Goal: Information Seeking & Learning: Learn about a topic

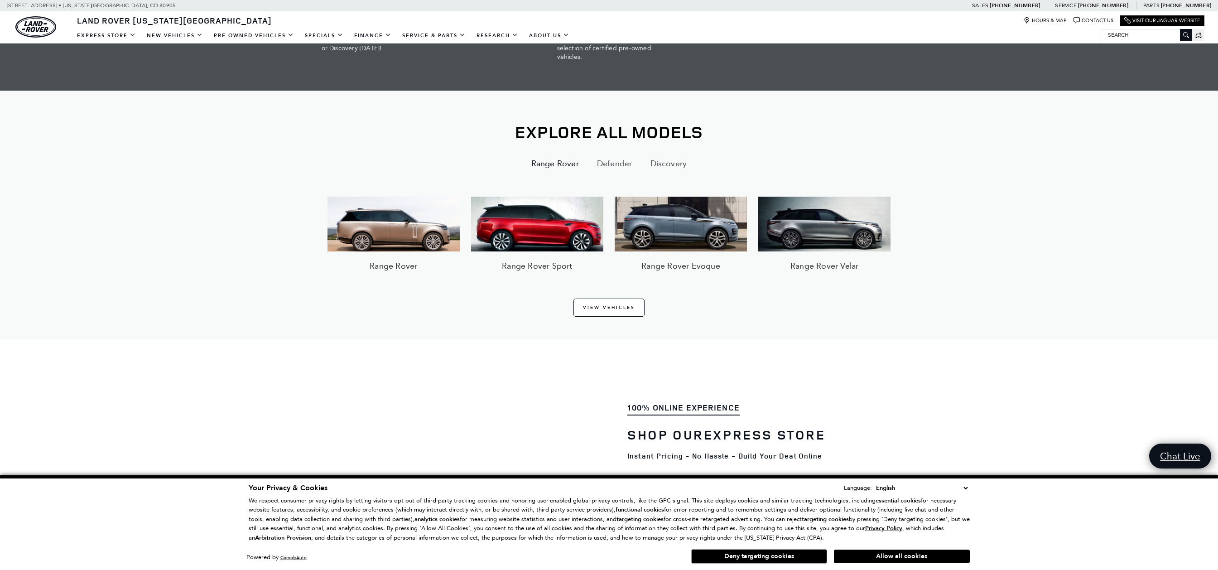
scroll to position [994, 0]
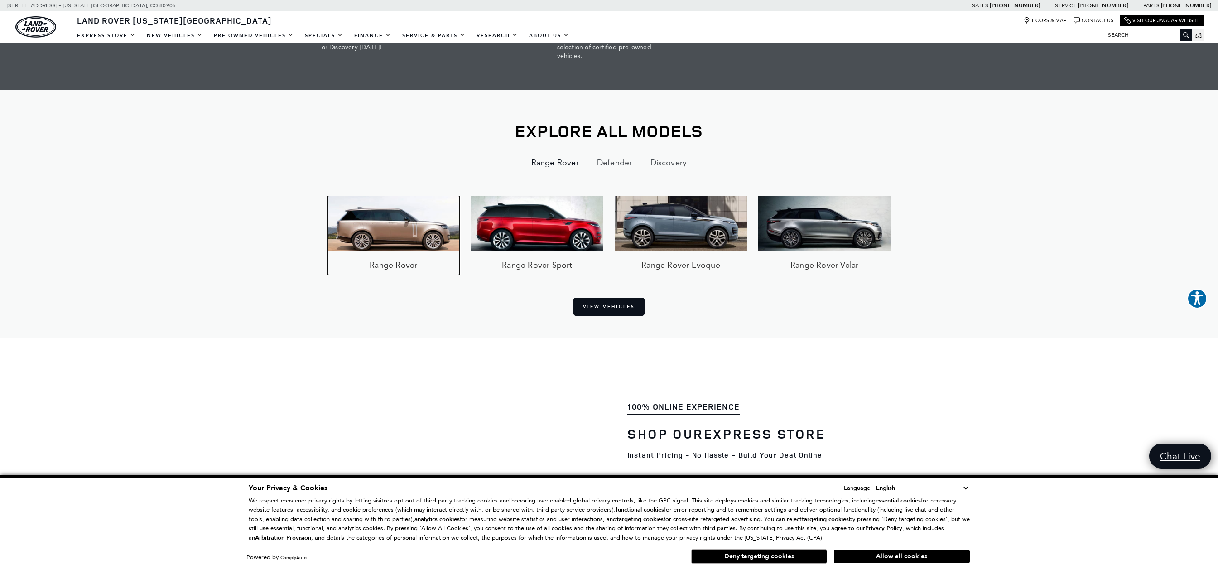
click at [397, 229] on img at bounding box center [393, 223] width 132 height 54
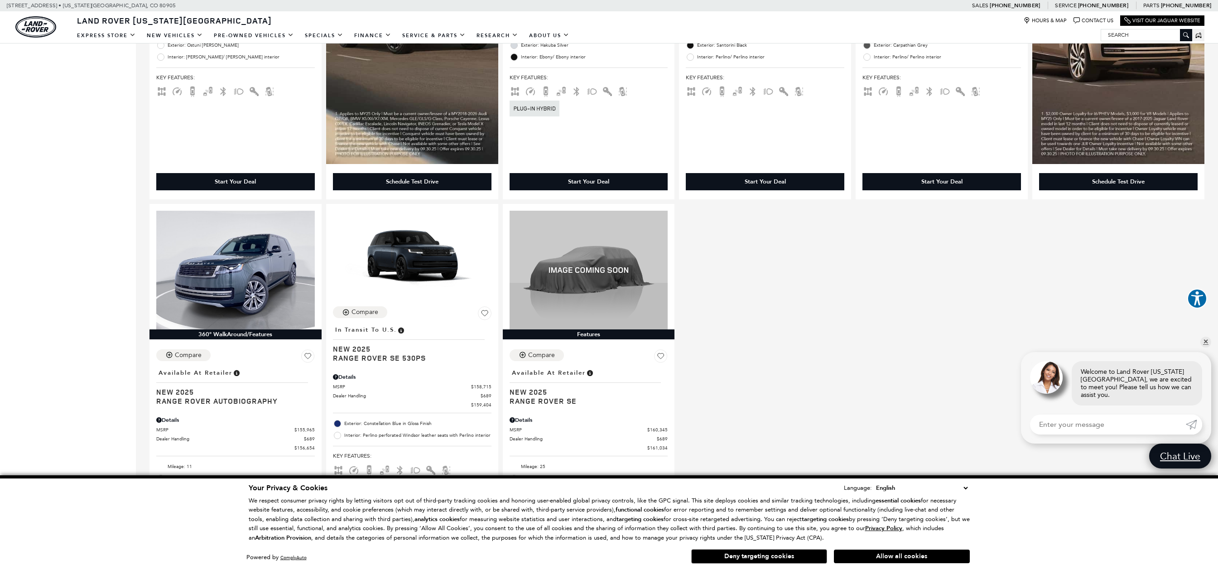
scroll to position [937, 0]
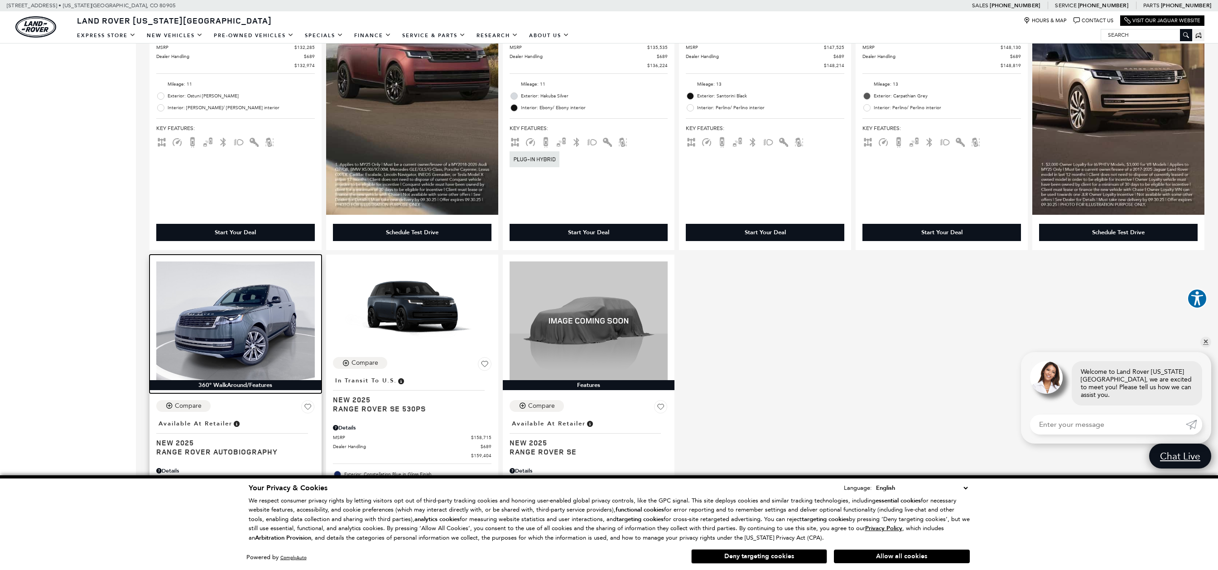
click at [212, 370] on img at bounding box center [235, 320] width 158 height 119
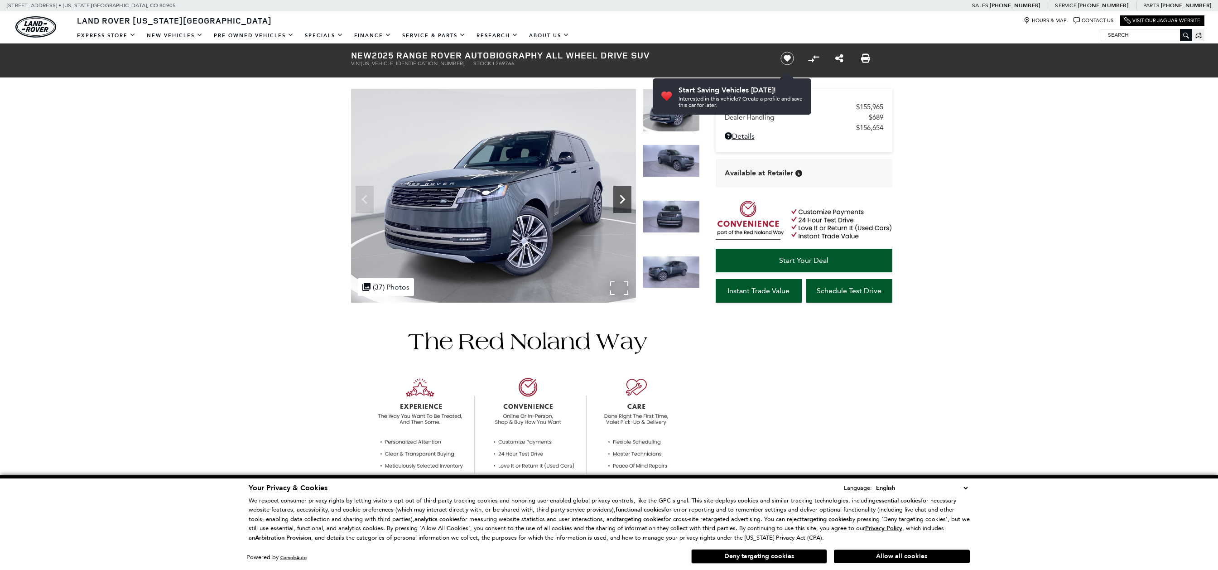
click at [624, 196] on icon "Next" at bounding box center [622, 199] width 18 height 18
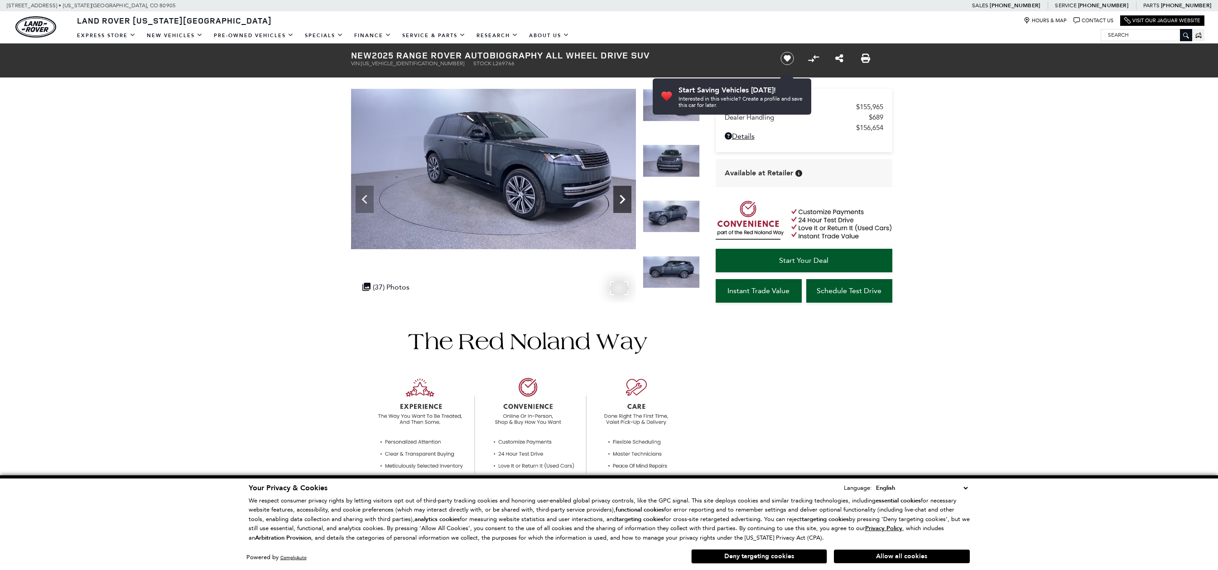
click at [624, 196] on icon "Next" at bounding box center [622, 199] width 18 height 18
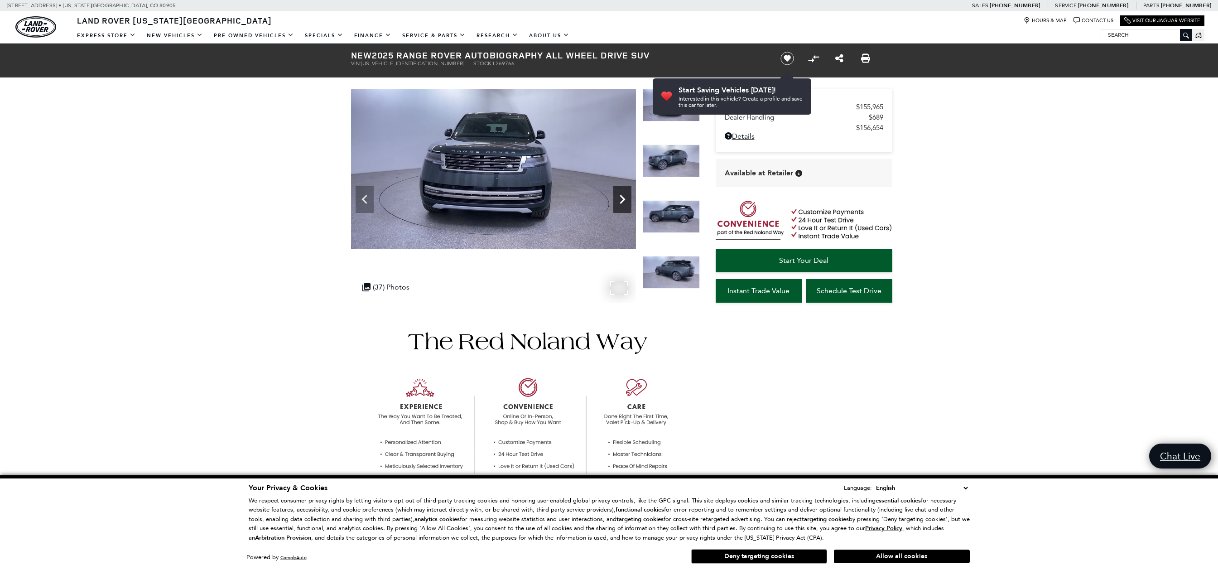
click at [624, 196] on icon "Next" at bounding box center [622, 199] width 18 height 18
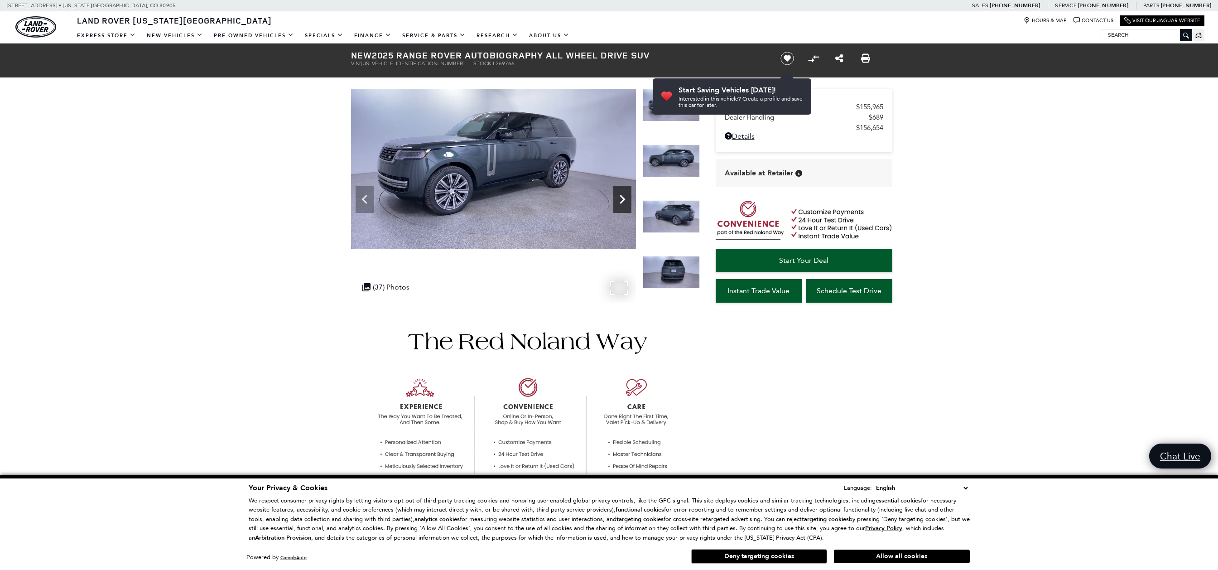
click at [624, 196] on icon "Next" at bounding box center [622, 199] width 18 height 18
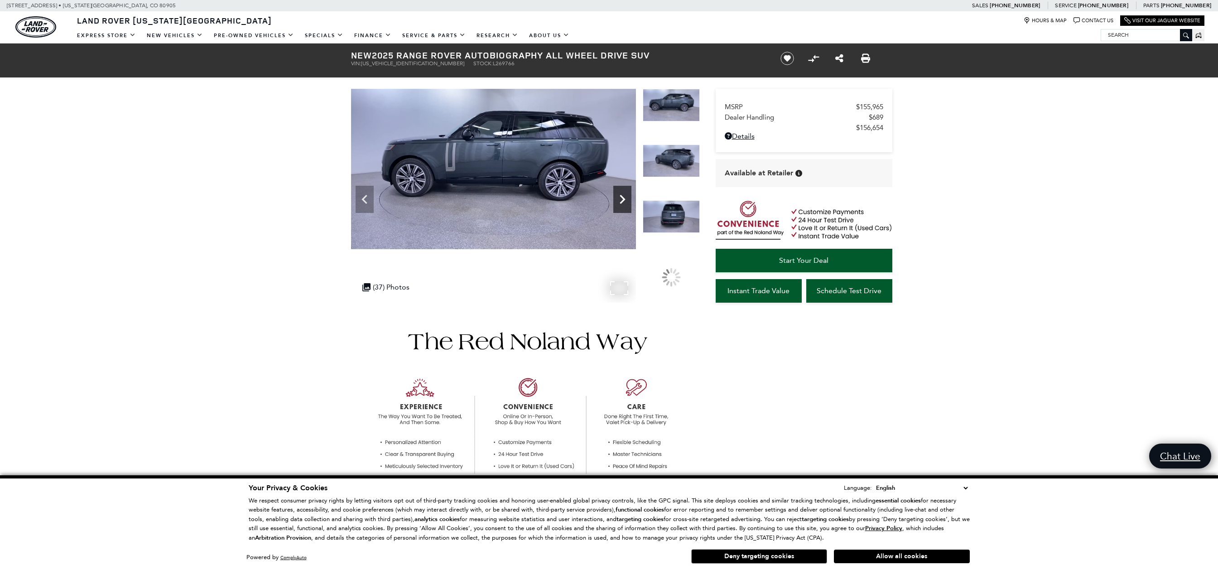
click at [624, 196] on icon "Next" at bounding box center [622, 199] width 18 height 18
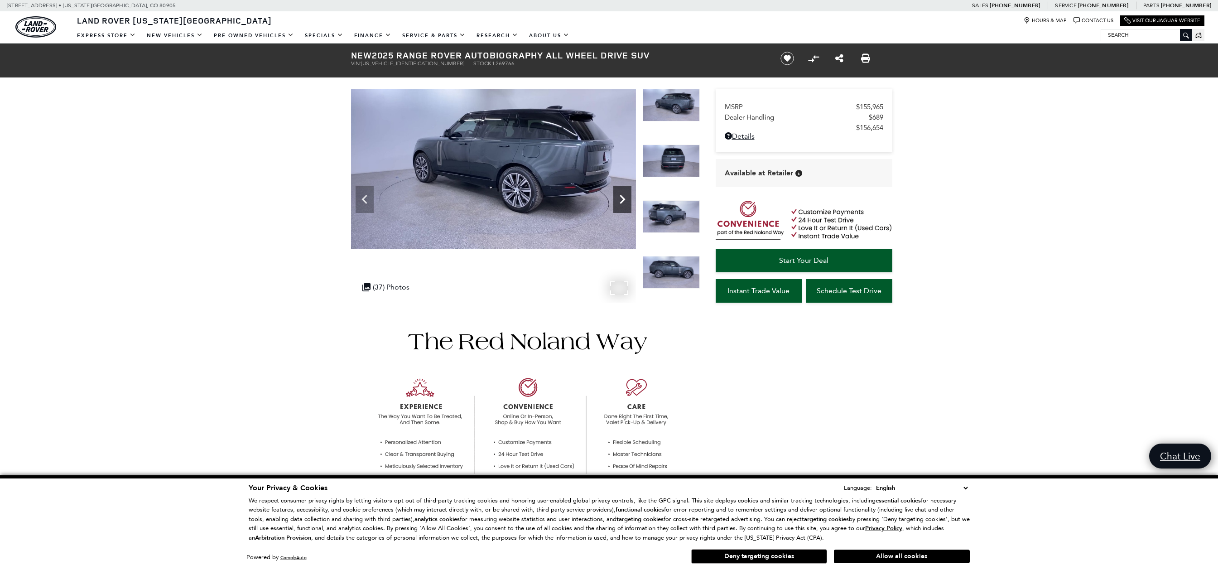
click at [624, 196] on icon "Next" at bounding box center [622, 199] width 18 height 18
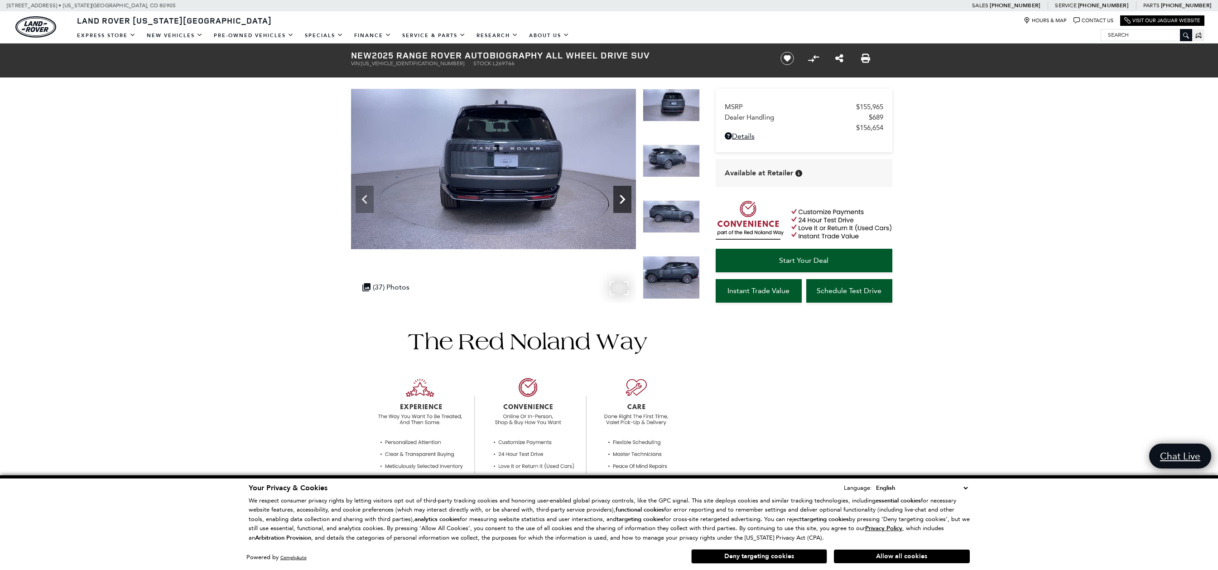
click at [624, 196] on icon "Next" at bounding box center [622, 199] width 18 height 18
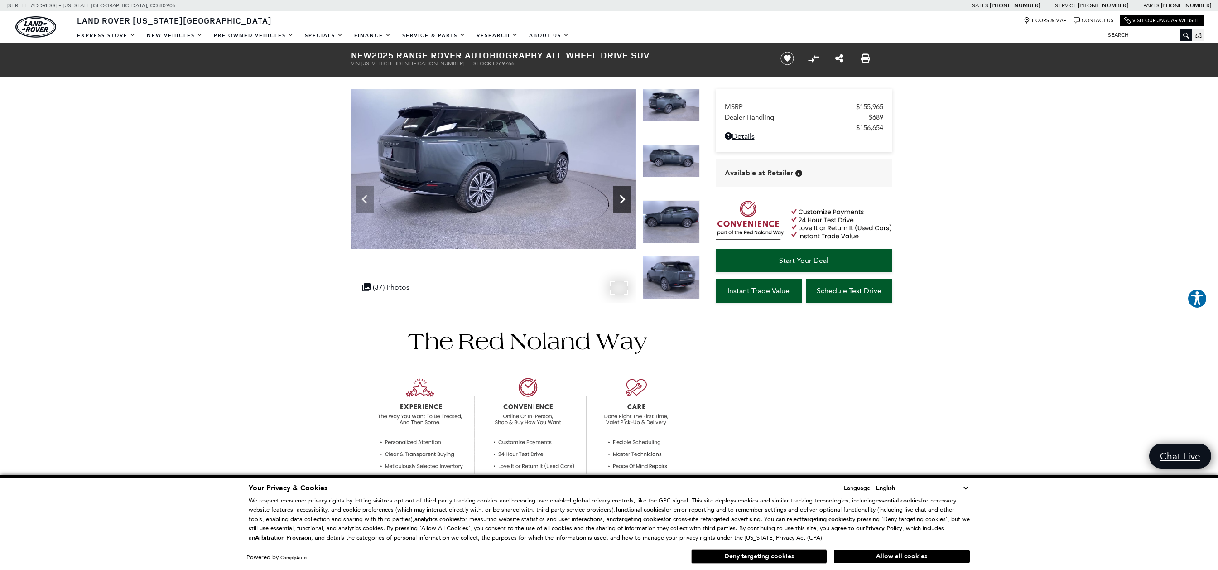
click at [624, 196] on icon "Next" at bounding box center [622, 199] width 18 height 18
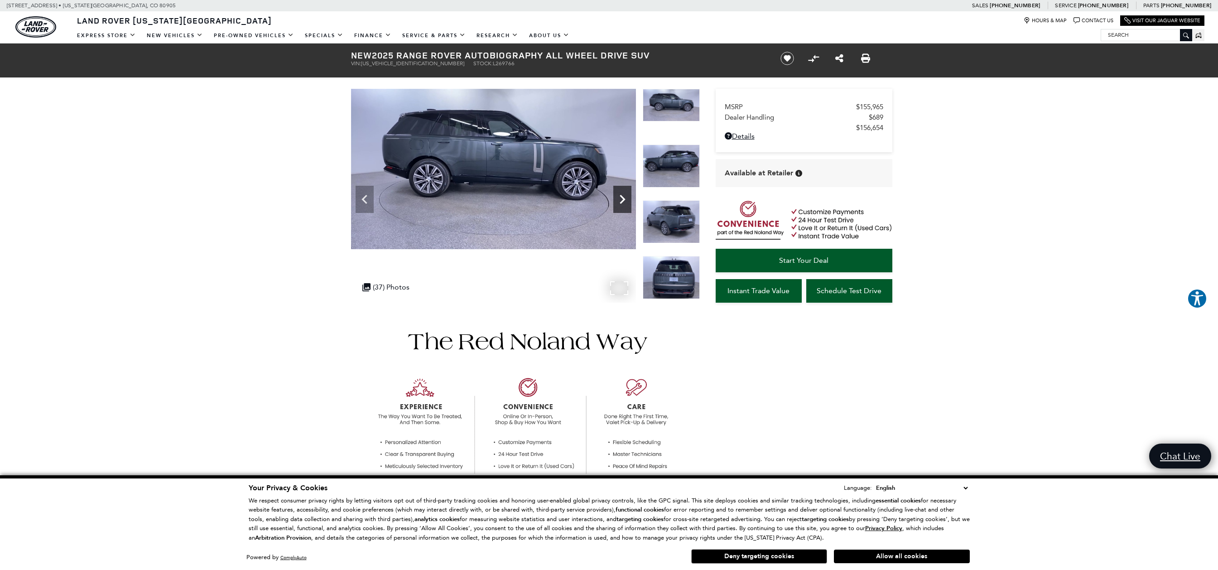
click at [624, 196] on icon "Next" at bounding box center [622, 199] width 18 height 18
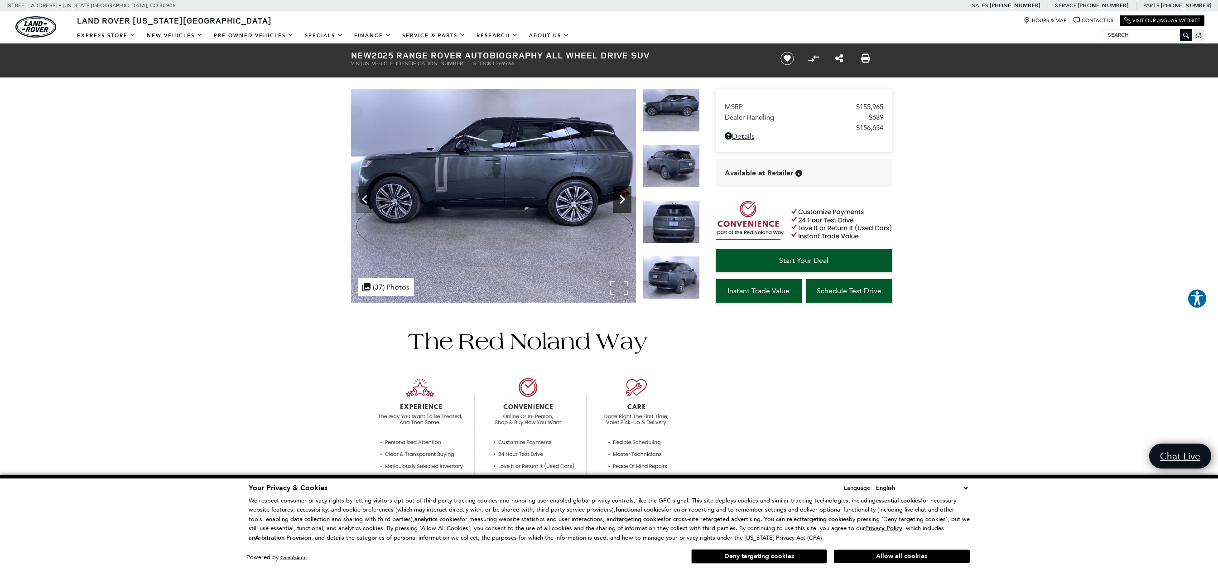
click at [624, 196] on icon "Next" at bounding box center [622, 199] width 18 height 18
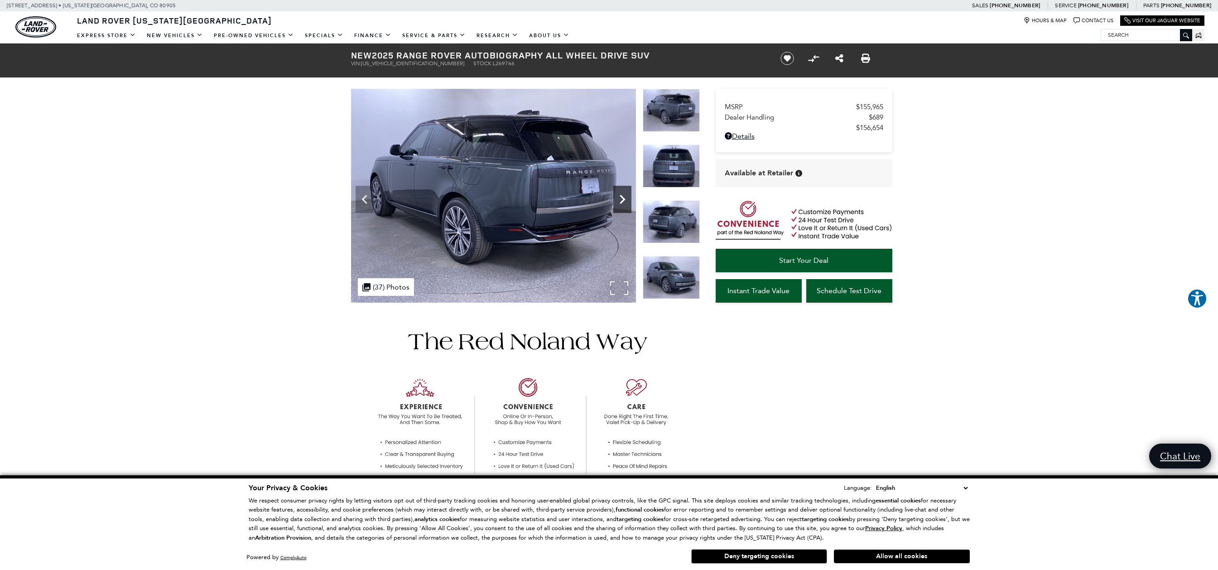
click at [624, 196] on icon "Next" at bounding box center [622, 199] width 18 height 18
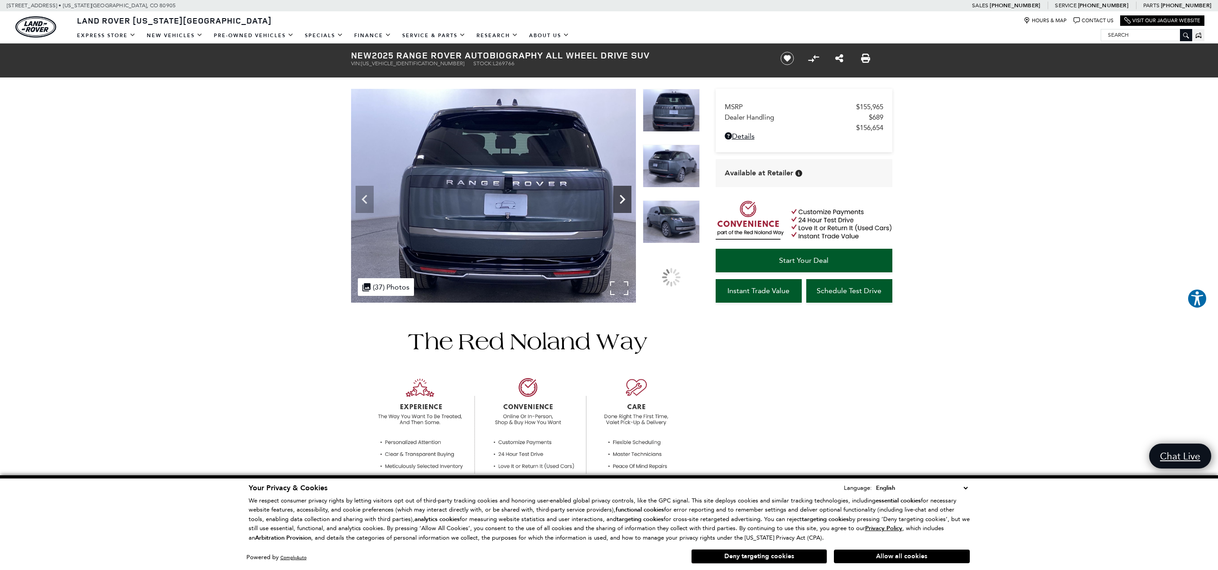
click at [624, 196] on icon "Next" at bounding box center [622, 199] width 18 height 18
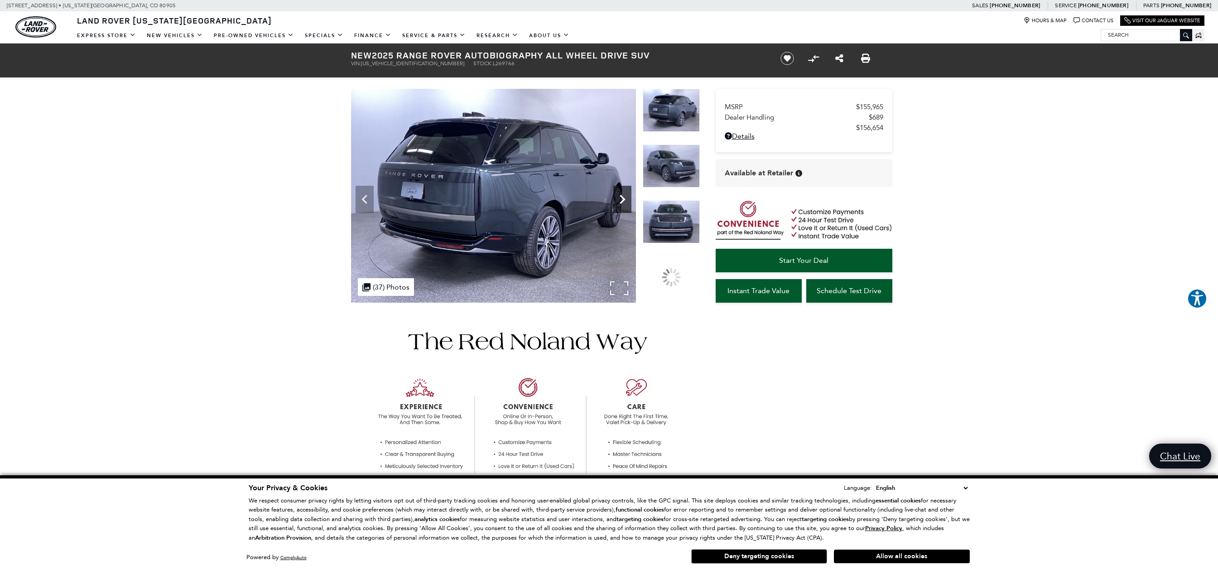
click at [624, 196] on icon "Next" at bounding box center [622, 199] width 18 height 18
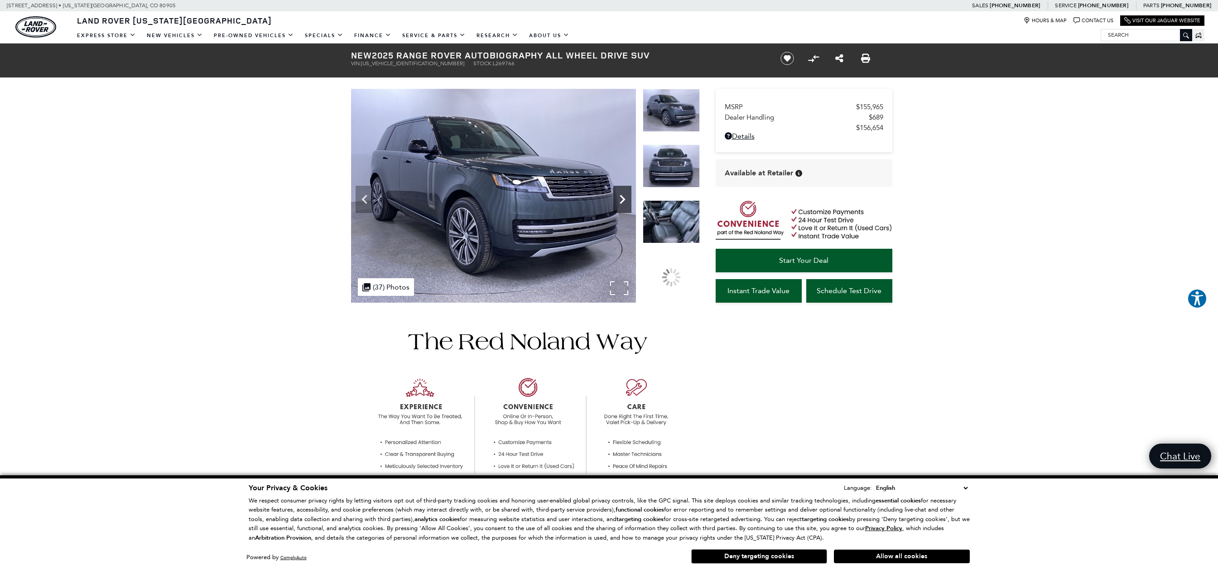
click at [624, 196] on icon "Next" at bounding box center [622, 199] width 18 height 18
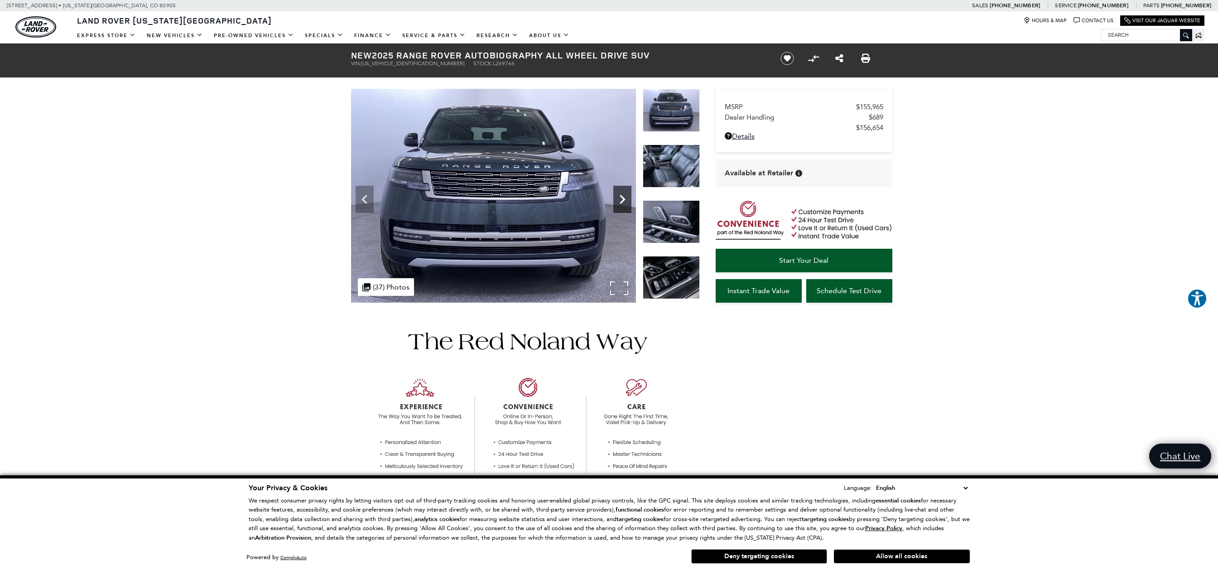
click at [624, 196] on icon "Next" at bounding box center [622, 199] width 18 height 18
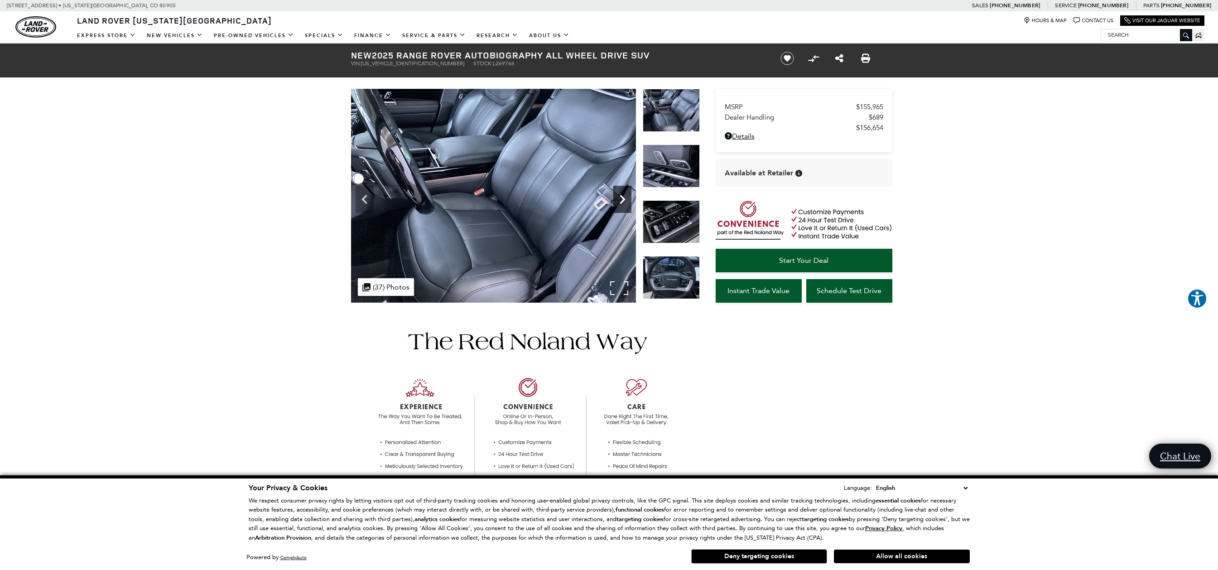
click at [624, 196] on icon "Next" at bounding box center [622, 199] width 18 height 18
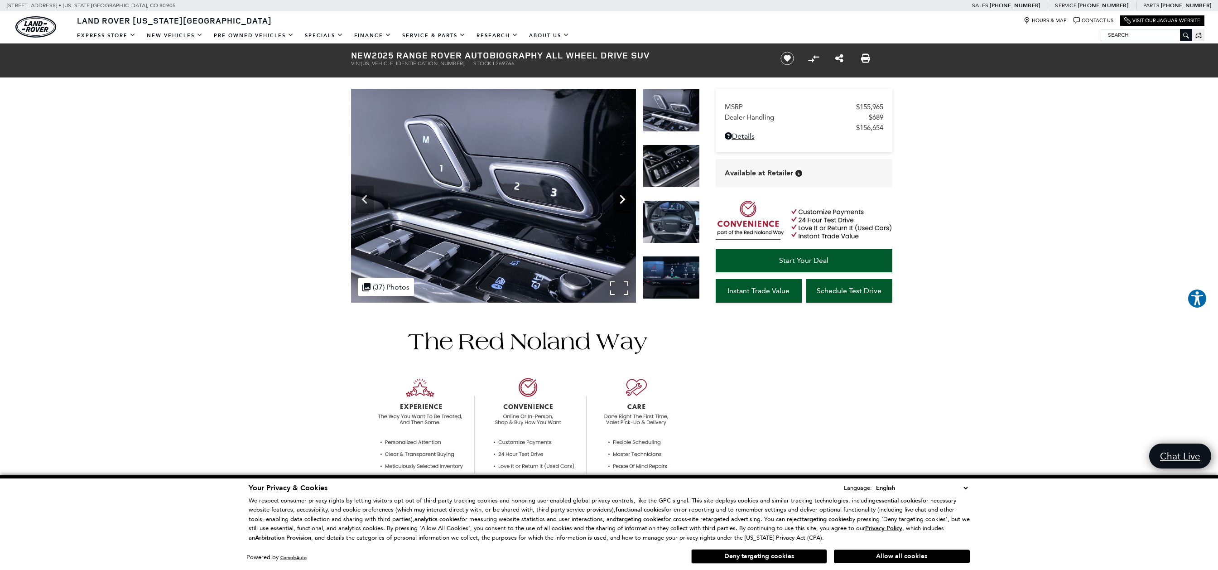
click at [624, 196] on icon "Next" at bounding box center [622, 199] width 18 height 18
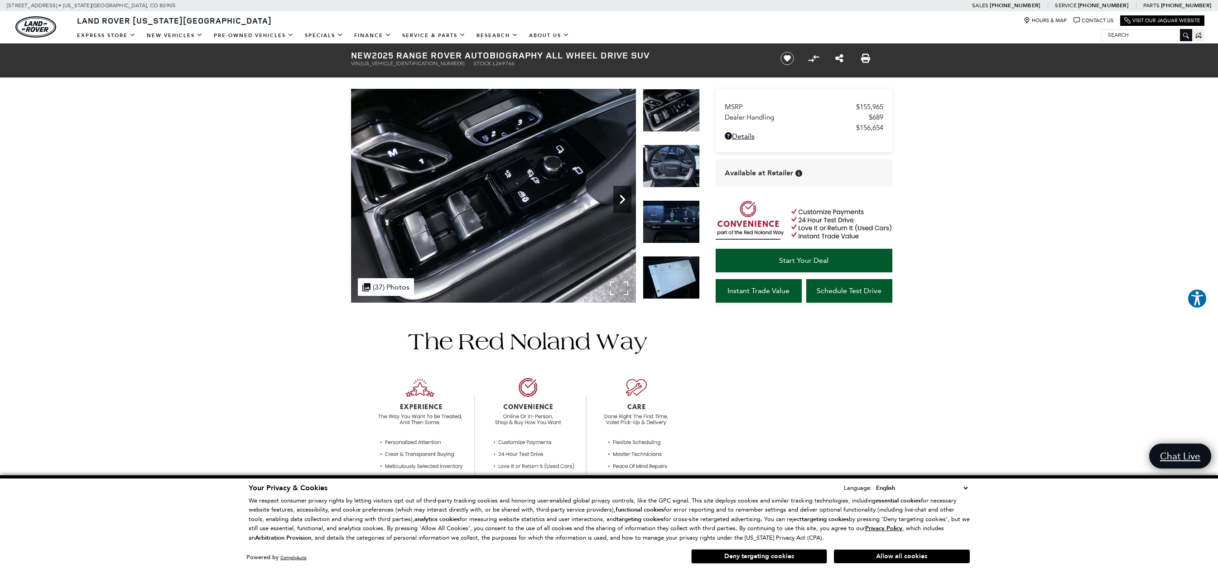
click at [624, 196] on icon "Next" at bounding box center [622, 199] width 18 height 18
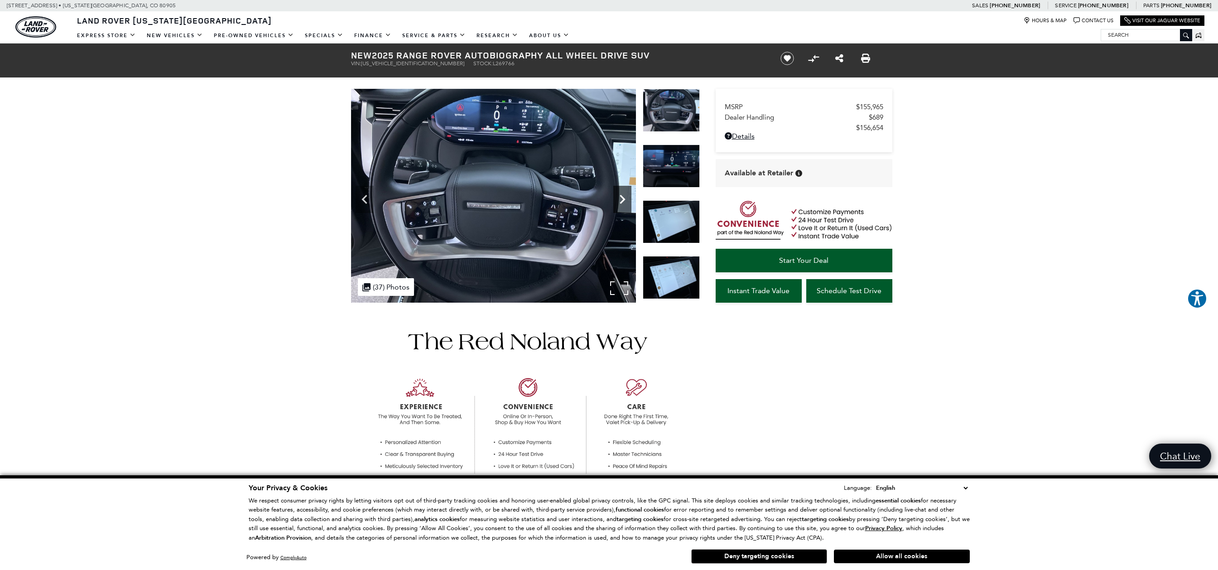
click at [624, 196] on icon "Next" at bounding box center [622, 199] width 18 height 18
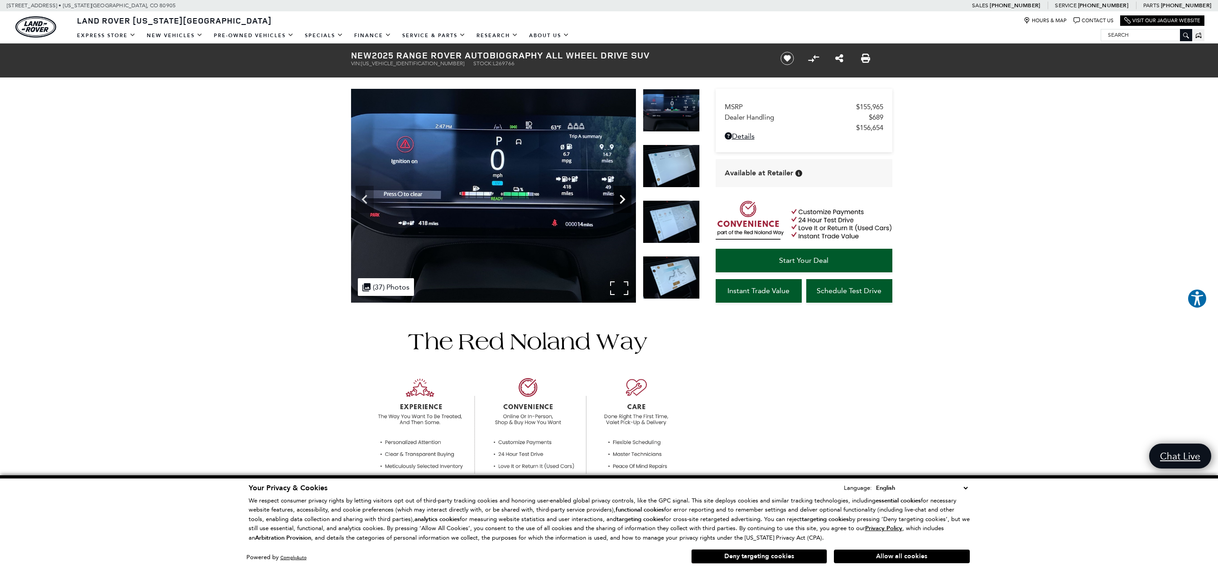
click at [624, 196] on icon "Next" at bounding box center [622, 199] width 18 height 18
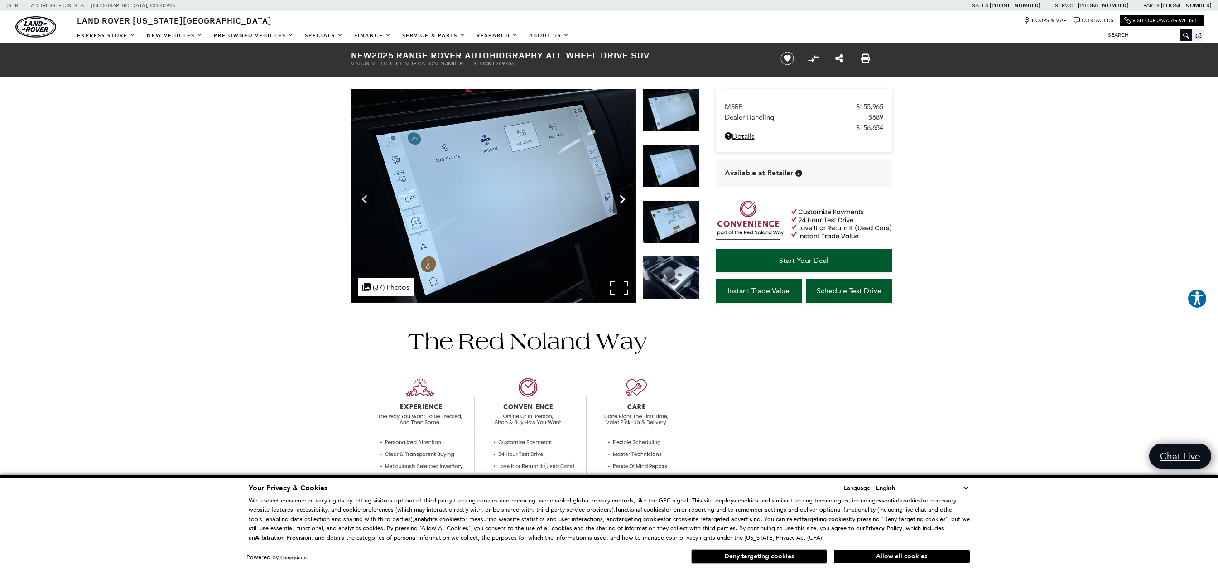
click at [624, 196] on icon "Next" at bounding box center [622, 199] width 18 height 18
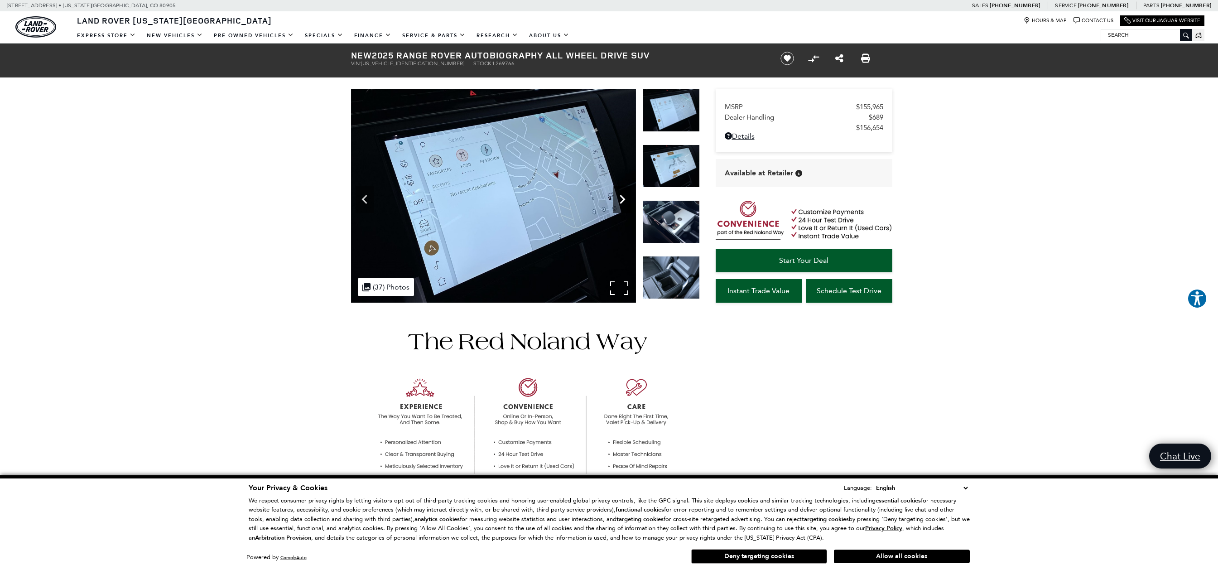
click at [624, 196] on icon "Next" at bounding box center [622, 199] width 18 height 18
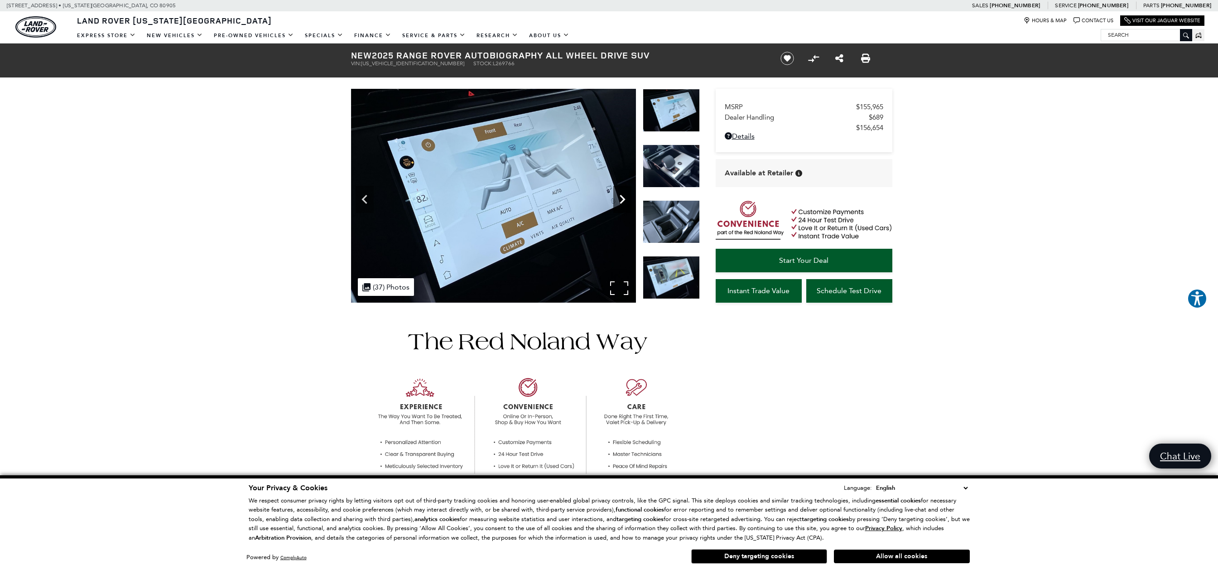
click at [624, 196] on icon "Next" at bounding box center [622, 199] width 18 height 18
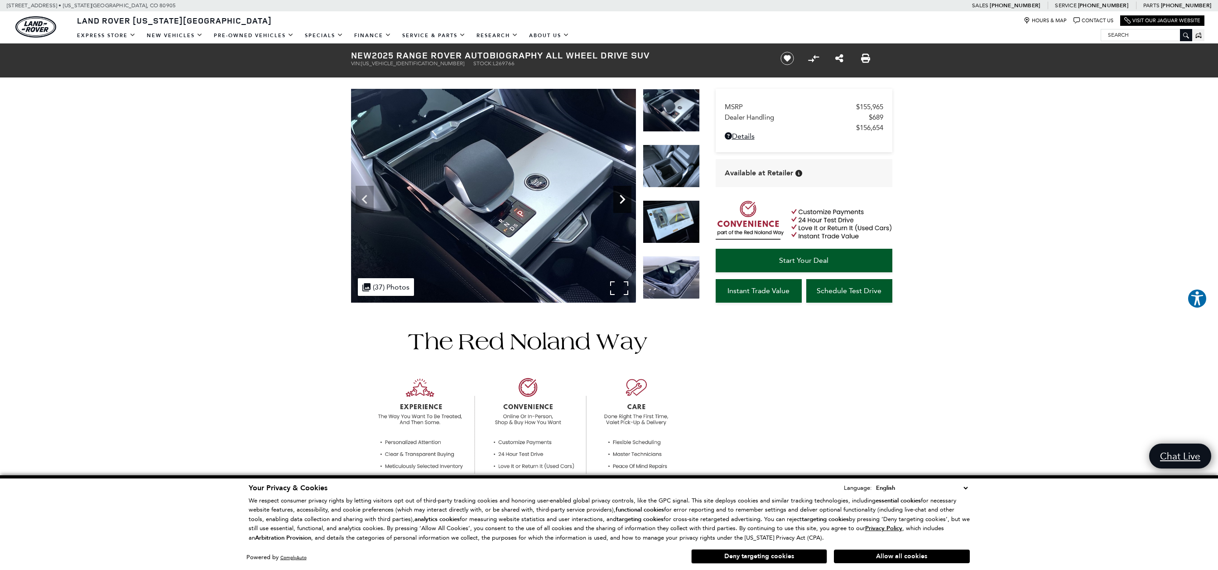
click at [624, 196] on icon "Next" at bounding box center [622, 199] width 18 height 18
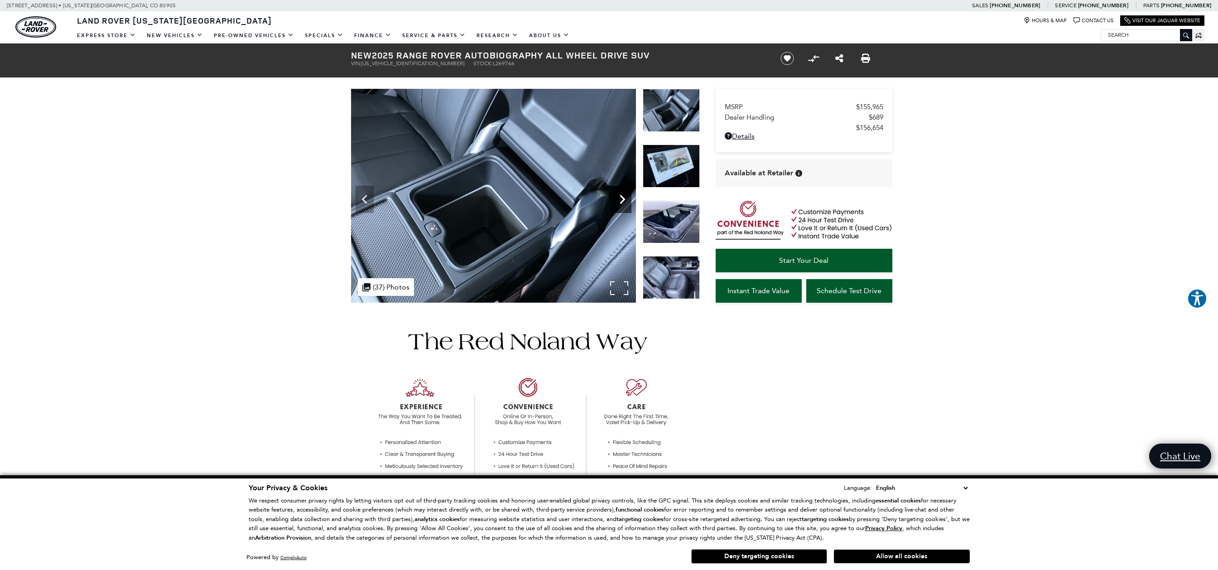
click at [624, 196] on icon "Next" at bounding box center [622, 199] width 18 height 18
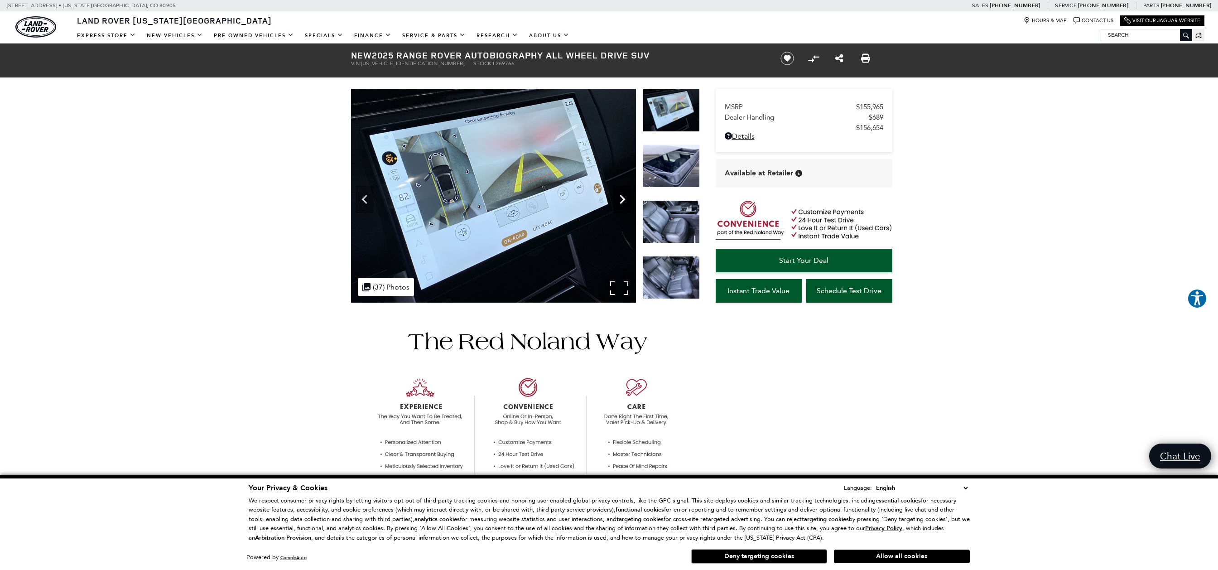
click at [624, 196] on icon "Next" at bounding box center [622, 199] width 18 height 18
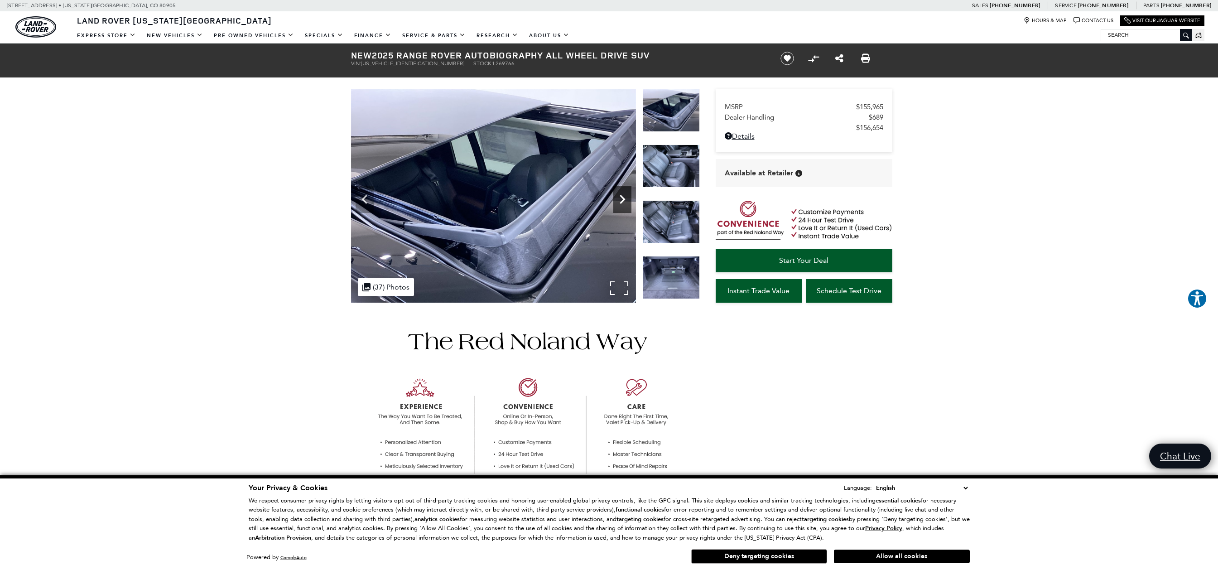
click at [617, 198] on icon "Next" at bounding box center [622, 199] width 18 height 18
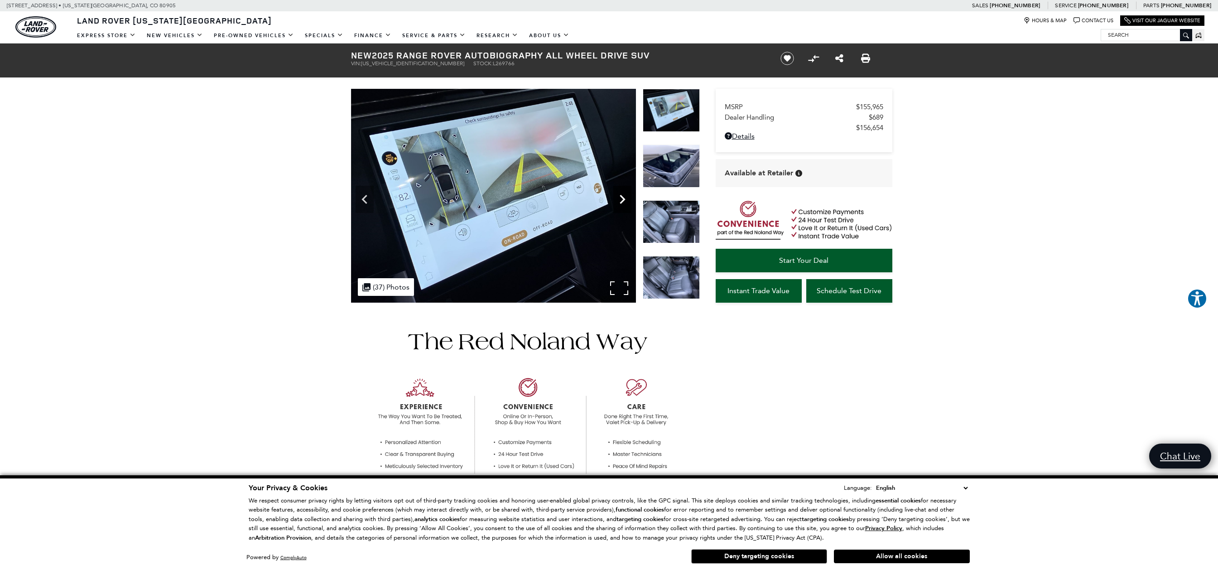
click at [617, 198] on icon "Next" at bounding box center [622, 199] width 18 height 18
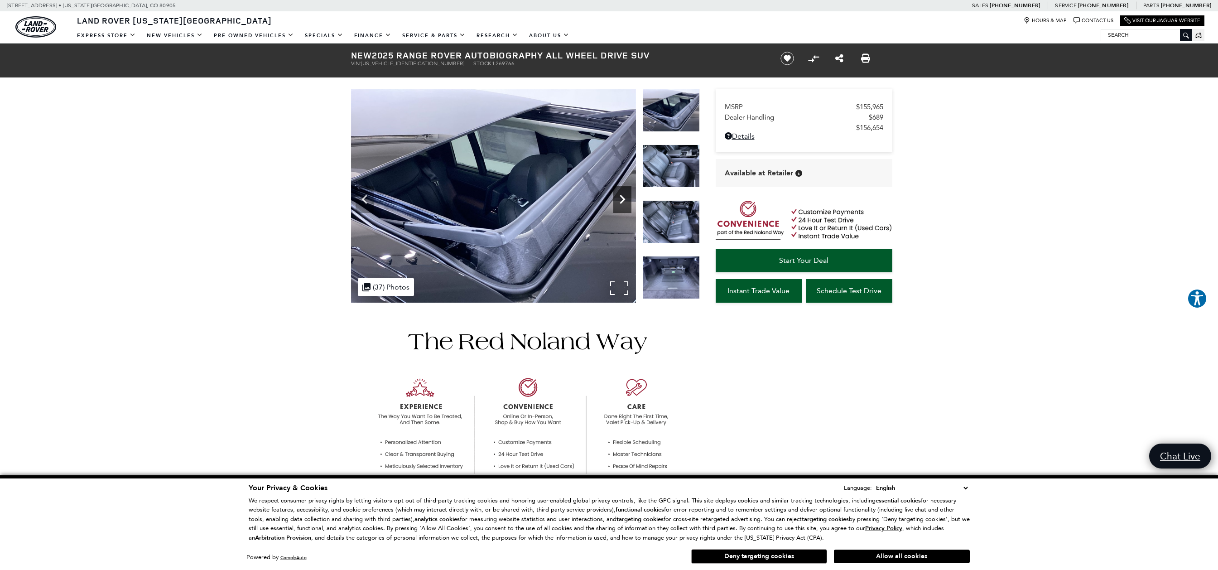
click at [617, 198] on icon "Next" at bounding box center [622, 199] width 18 height 18
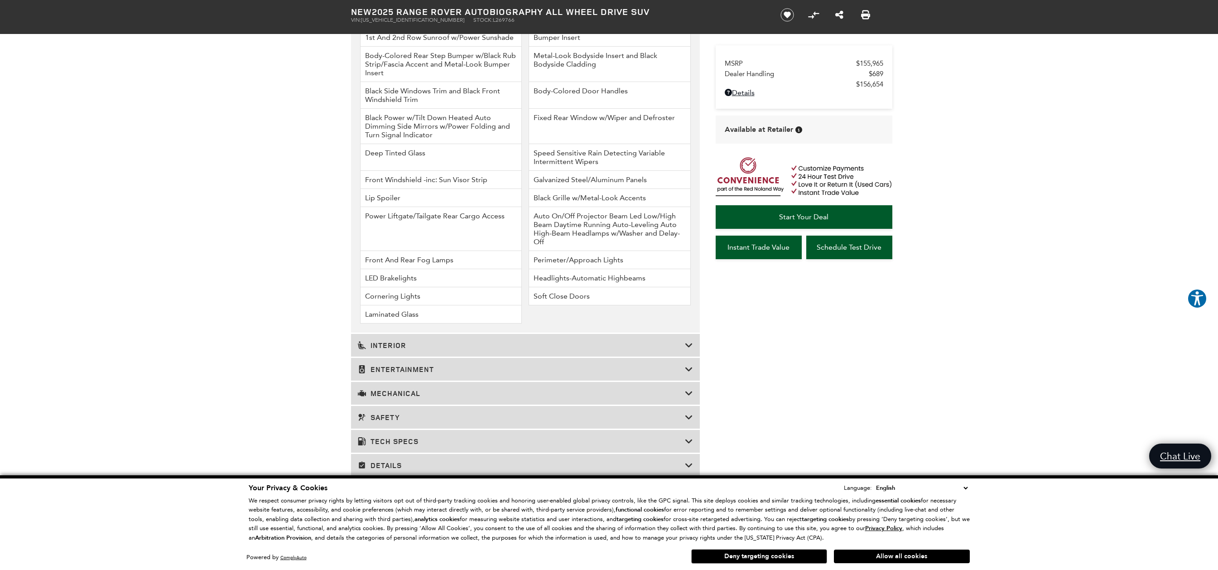
scroll to position [1389, 0]
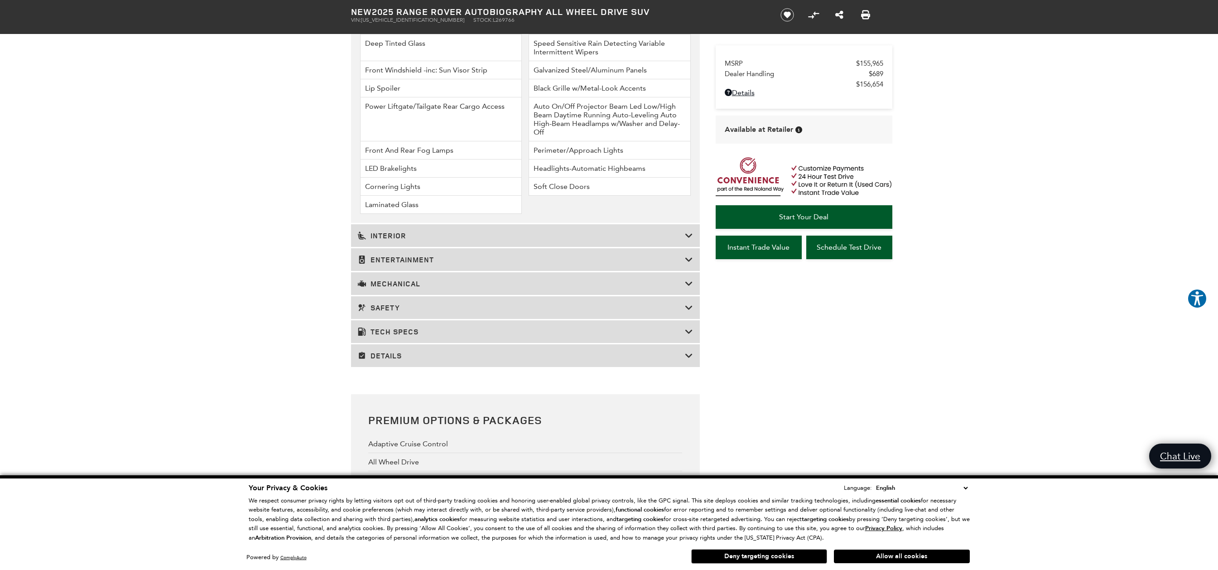
click at [607, 244] on div "Interior" at bounding box center [525, 235] width 349 height 23
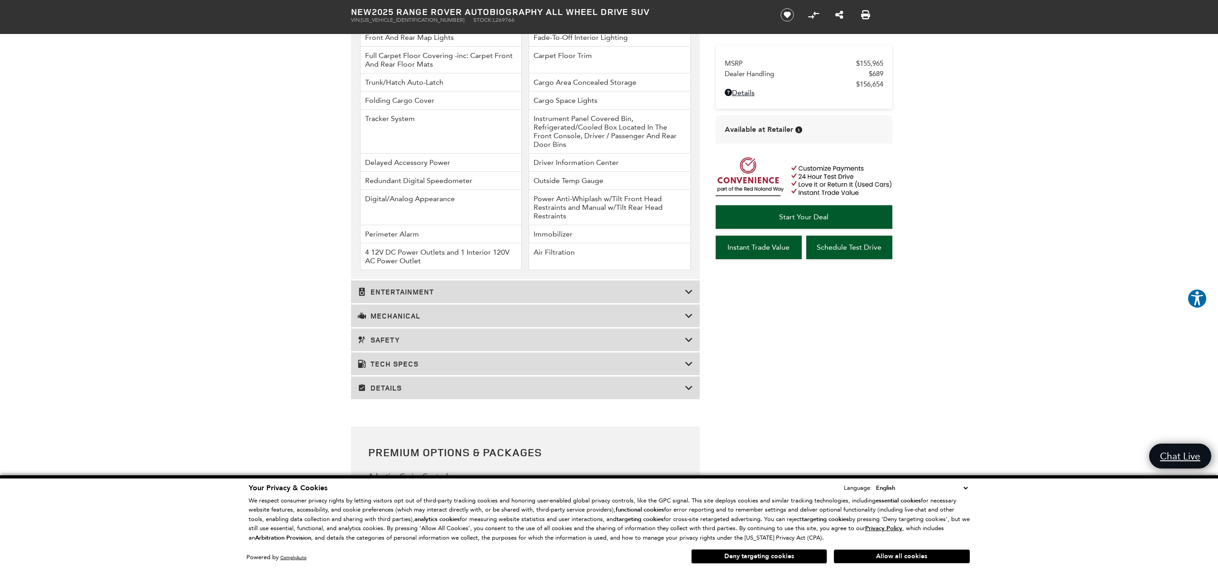
scroll to position [1535, 0]
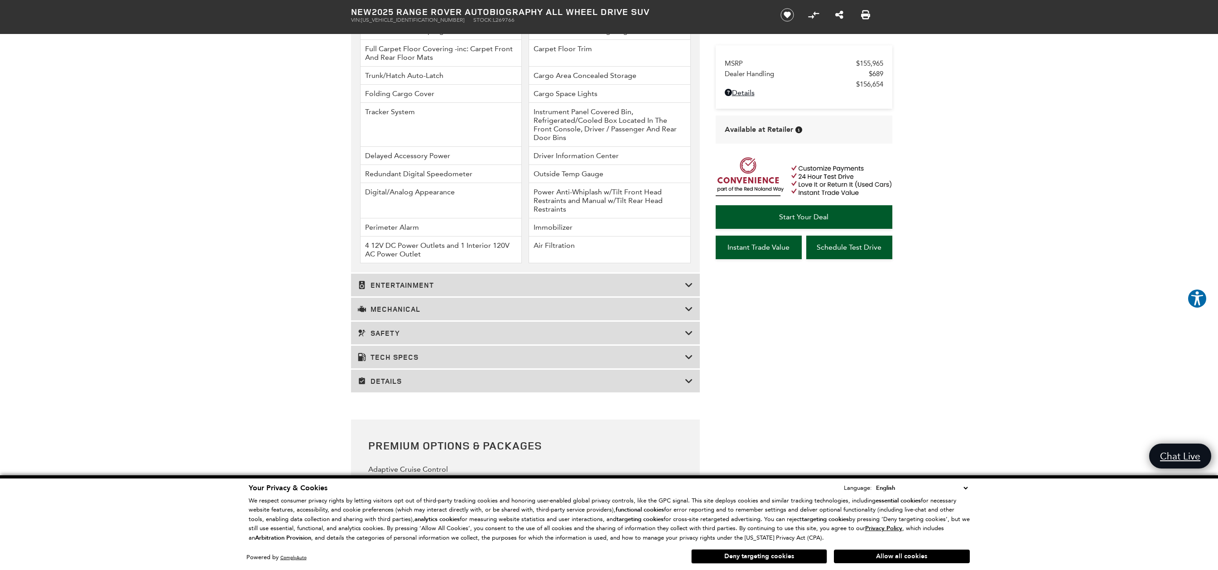
click at [594, 282] on h3 "Entertainment" at bounding box center [521, 284] width 327 height 9
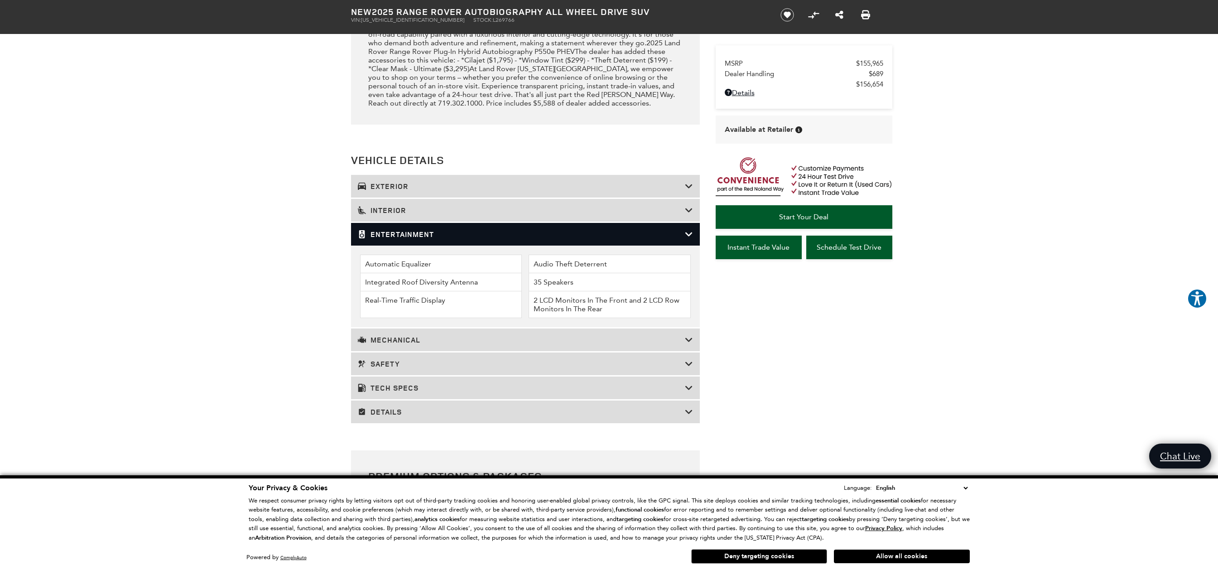
scroll to position [1067, 0]
click at [466, 341] on h3 "Mechanical" at bounding box center [521, 338] width 327 height 9
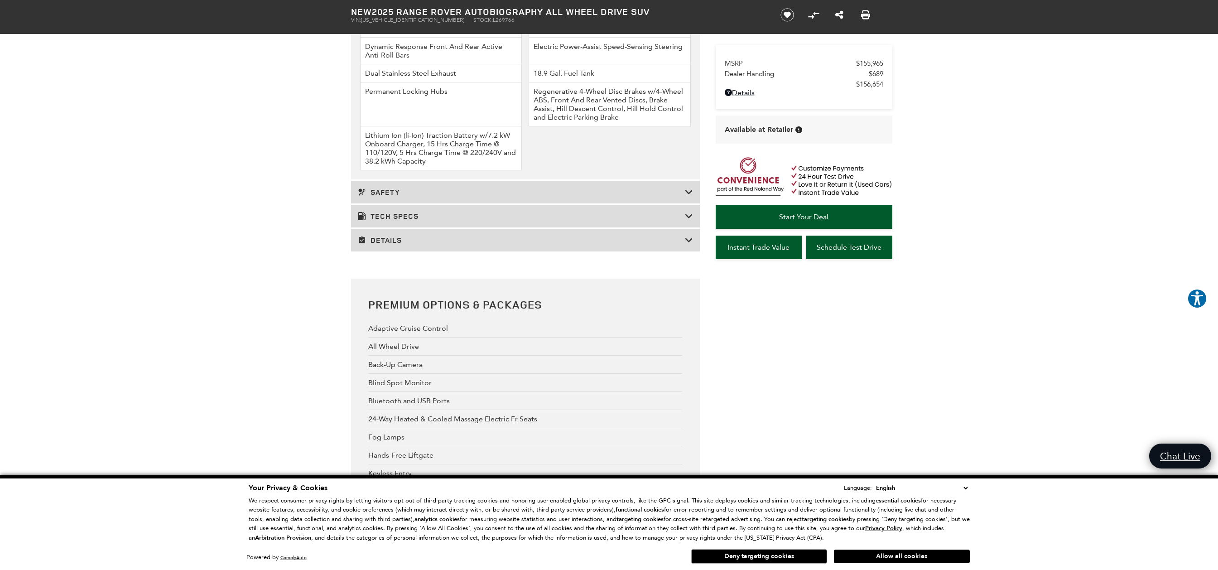
scroll to position [1471, 0]
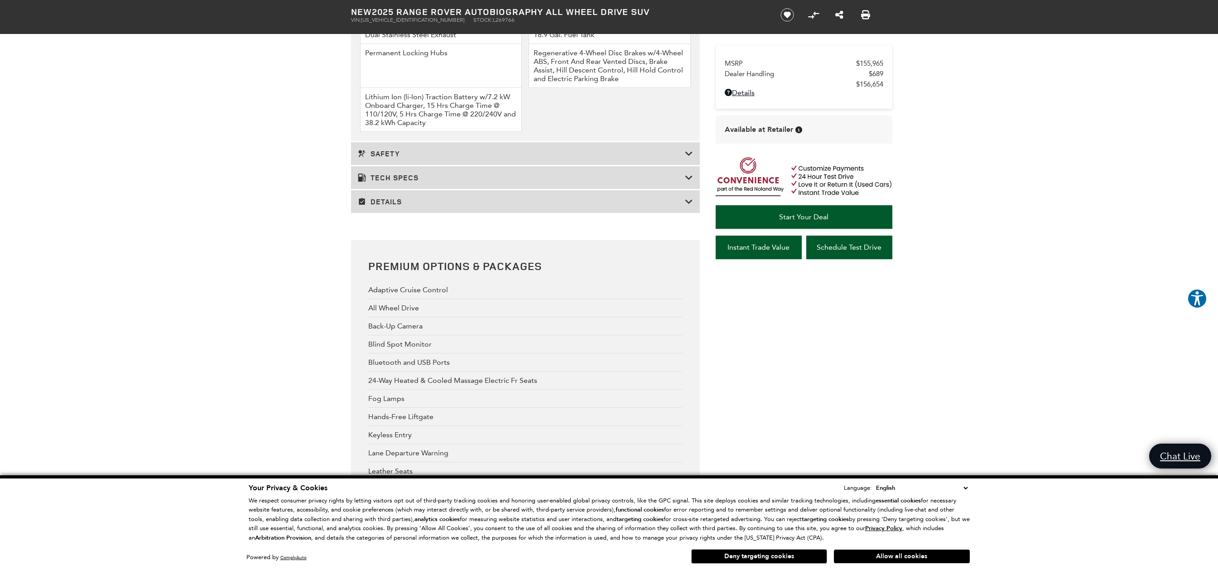
click at [468, 157] on h3 "Safety" at bounding box center [521, 153] width 327 height 9
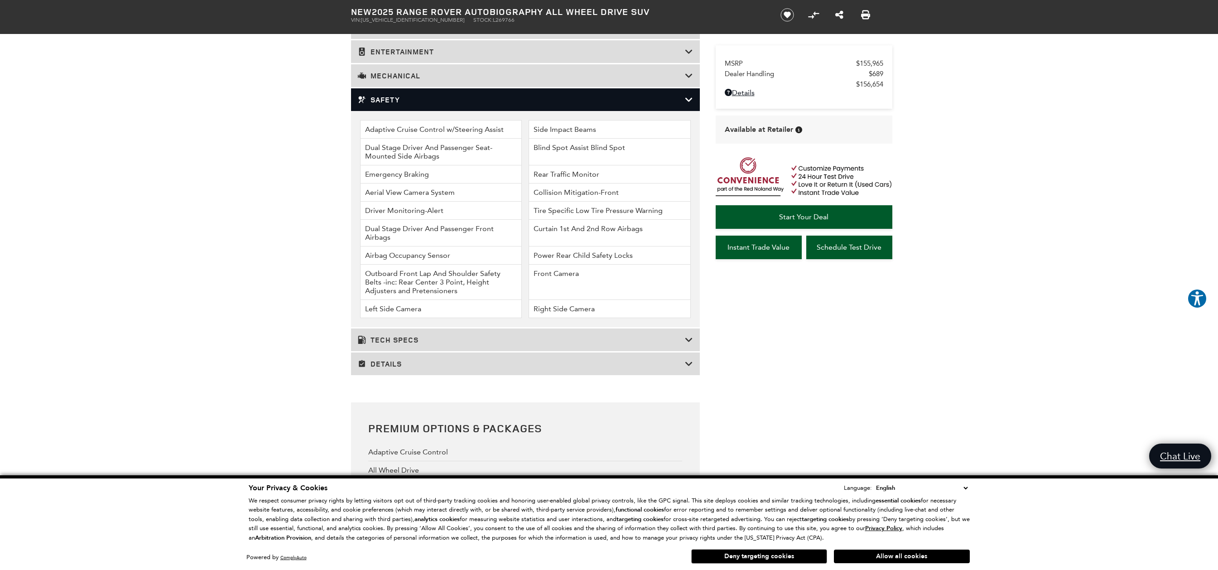
scroll to position [1249, 0]
click at [501, 337] on h3 "Tech Specs" at bounding box center [521, 338] width 327 height 9
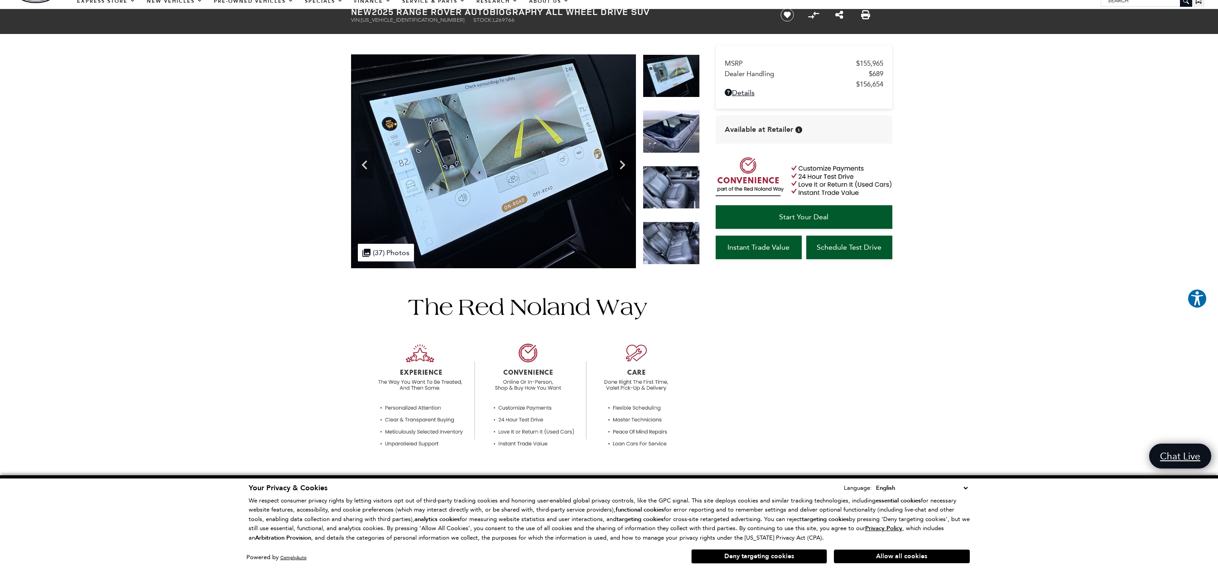
scroll to position [0, 0]
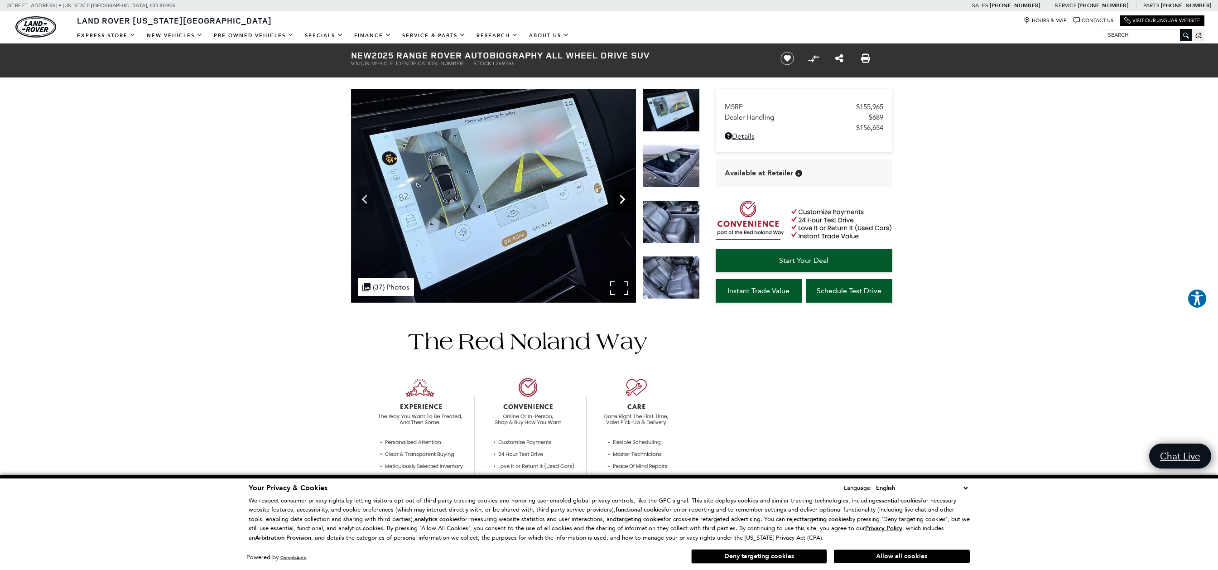
click at [623, 200] on icon "Next" at bounding box center [621, 199] width 5 height 9
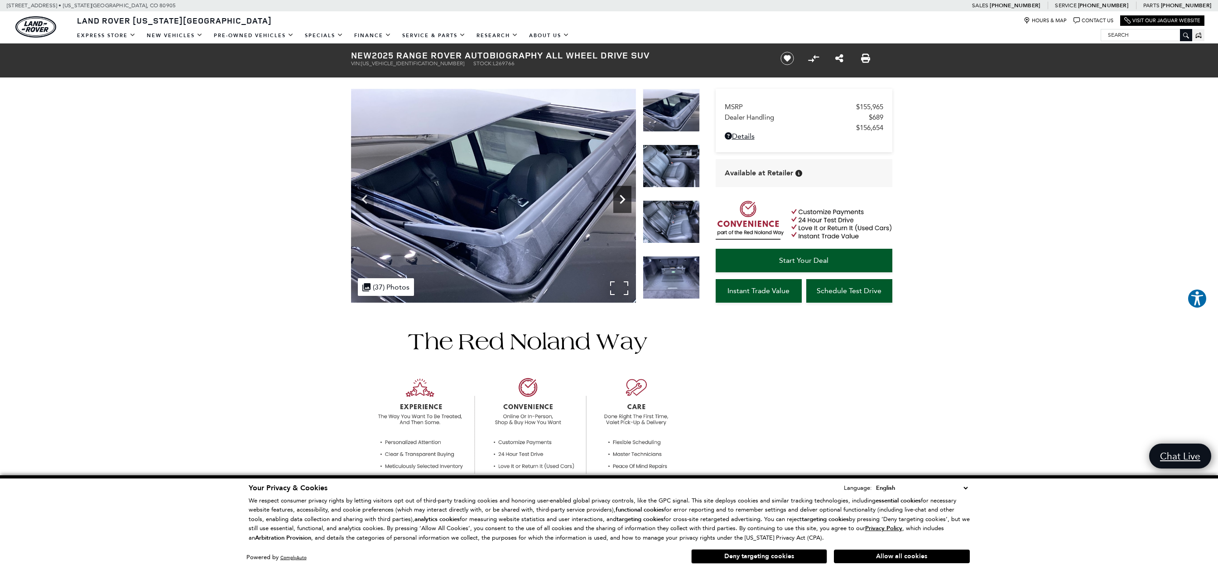
click at [623, 200] on icon "Next" at bounding box center [621, 199] width 5 height 9
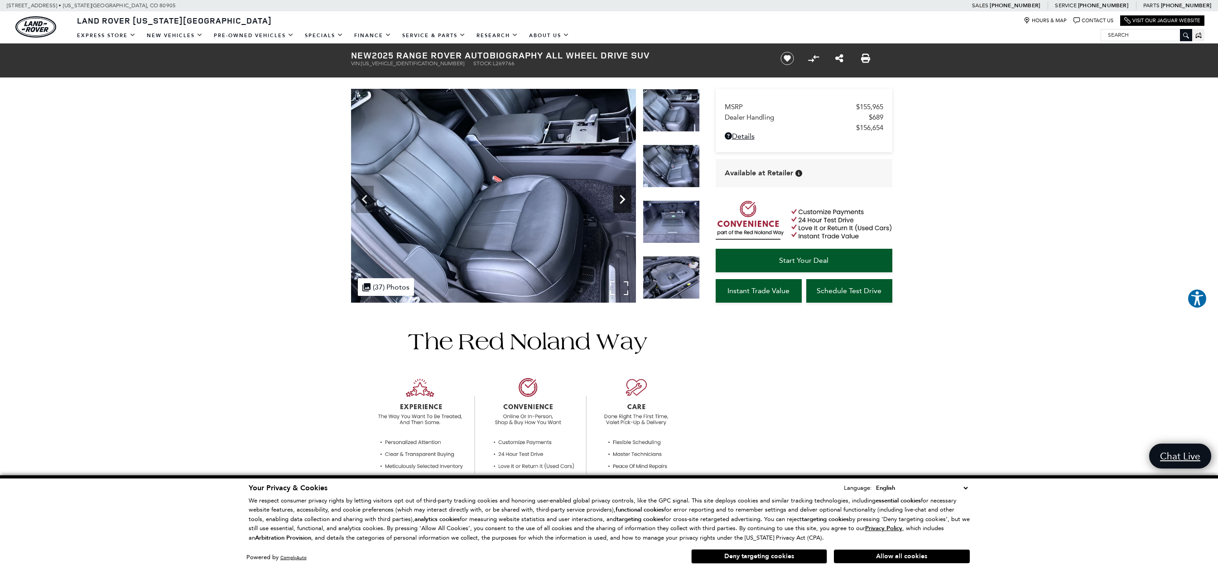
click at [623, 200] on icon "Next" at bounding box center [621, 199] width 5 height 9
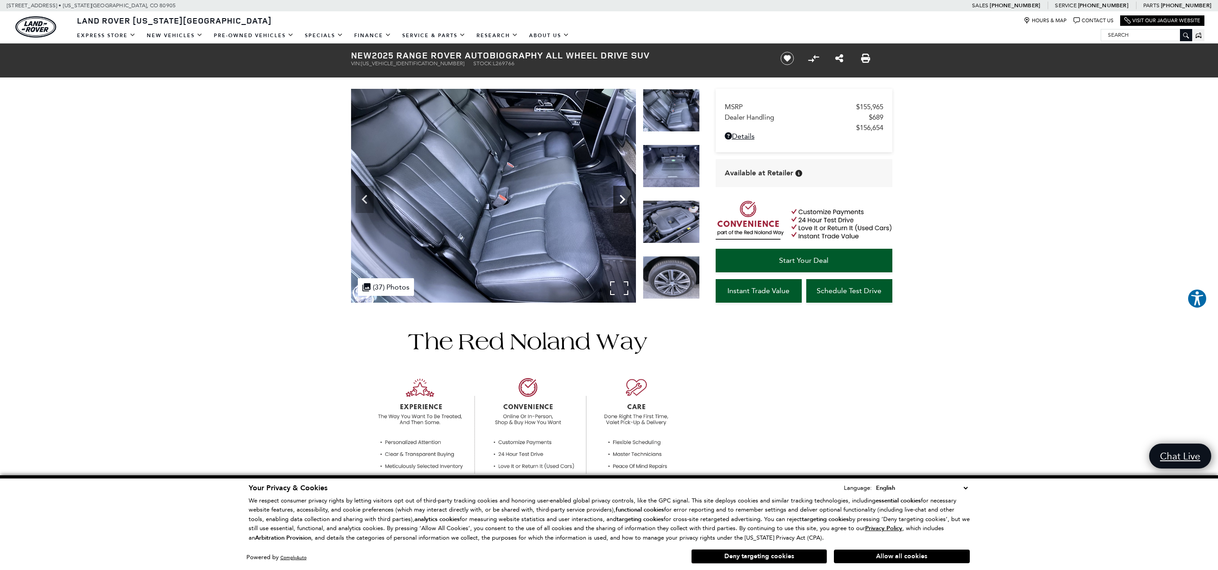
click at [623, 200] on icon "Next" at bounding box center [621, 199] width 5 height 9
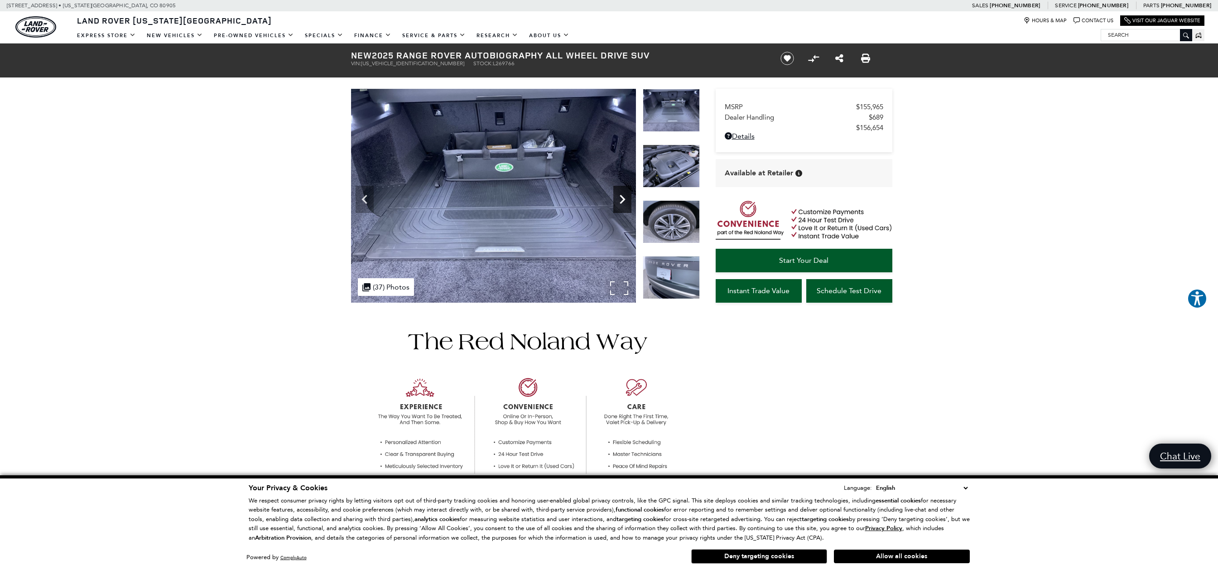
click at [623, 200] on icon "Next" at bounding box center [621, 199] width 5 height 9
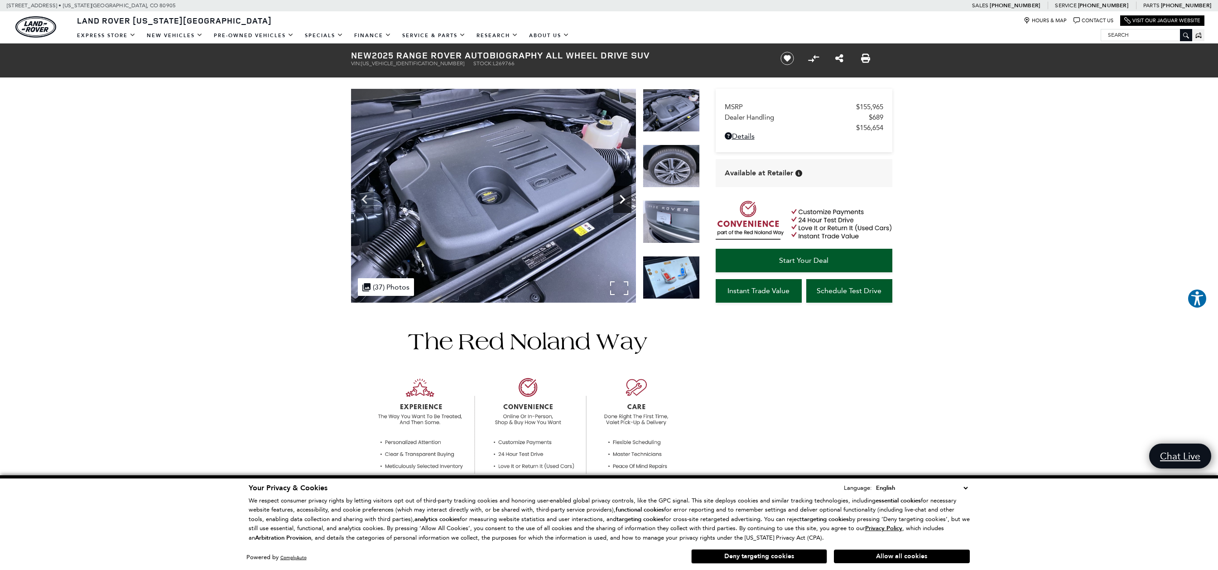
click at [623, 200] on icon "Next" at bounding box center [621, 199] width 5 height 9
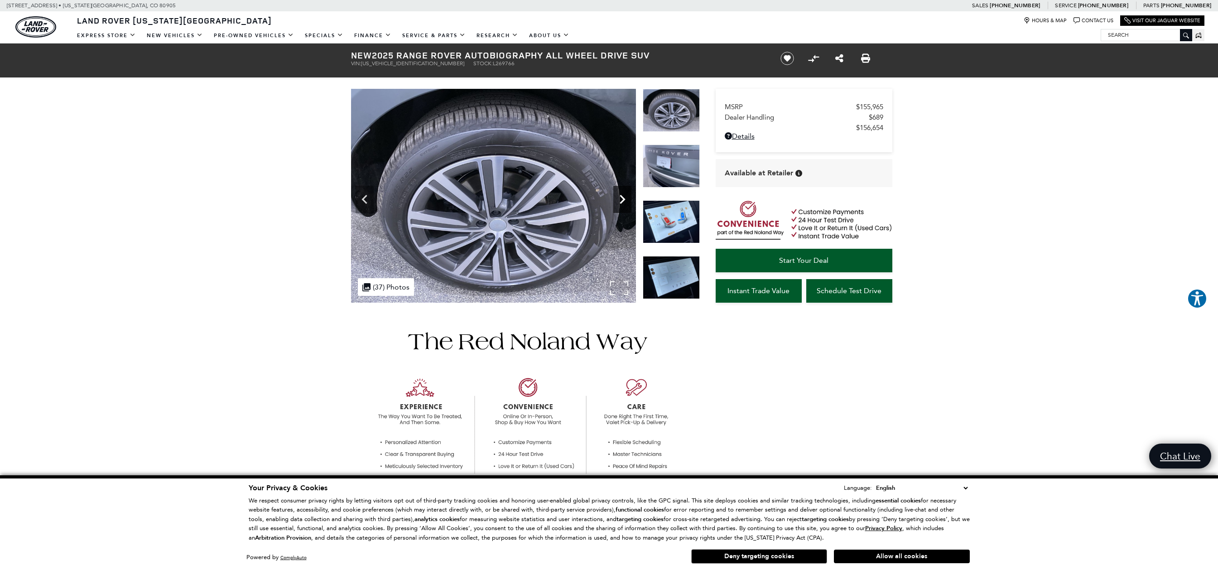
click at [623, 200] on icon "Next" at bounding box center [621, 199] width 5 height 9
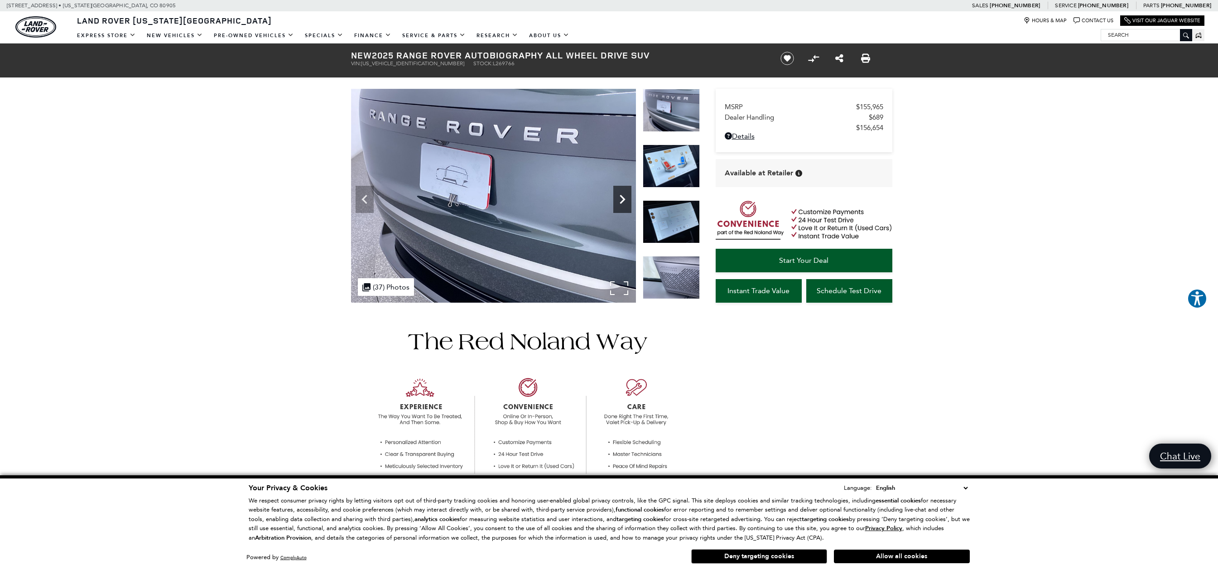
click at [623, 200] on icon "Next" at bounding box center [621, 199] width 5 height 9
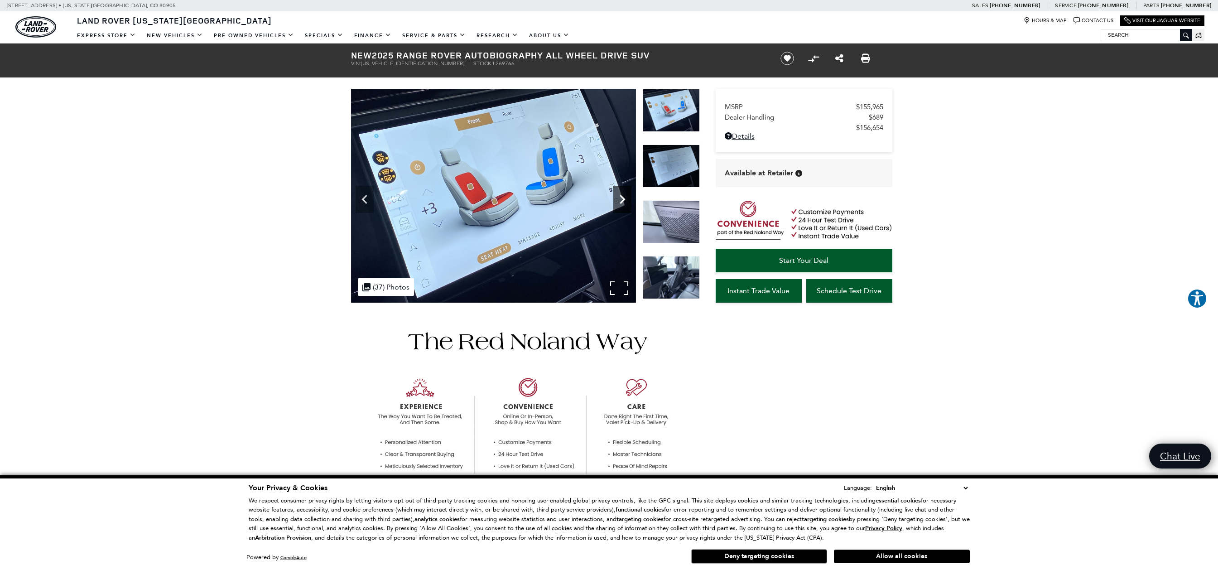
click at [624, 202] on icon "Next" at bounding box center [622, 199] width 18 height 18
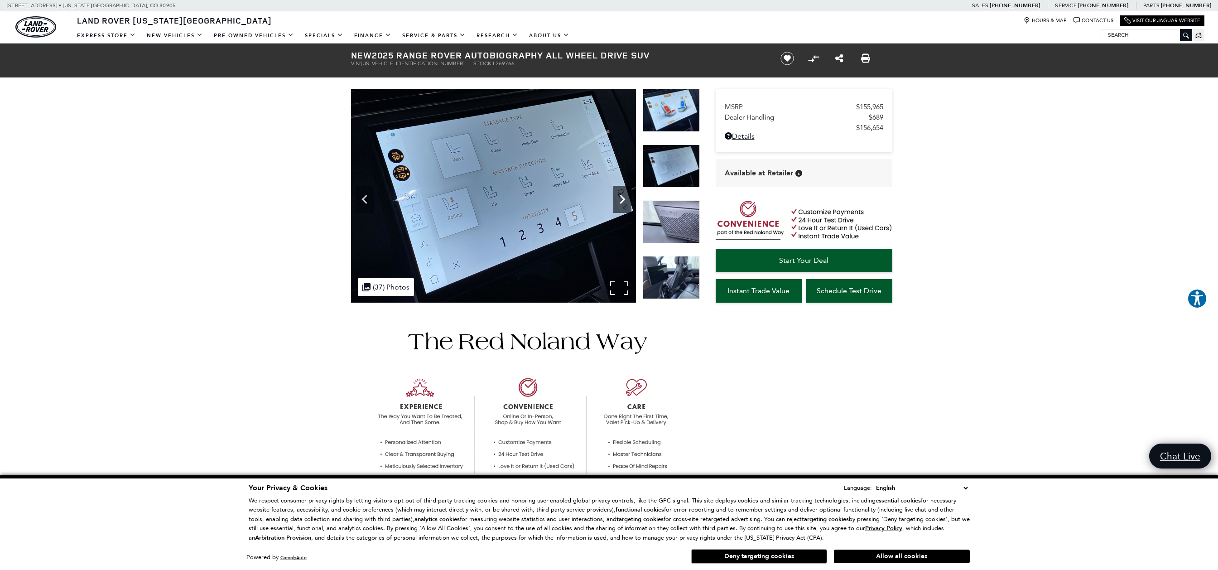
click at [624, 202] on icon "Next" at bounding box center [622, 199] width 18 height 18
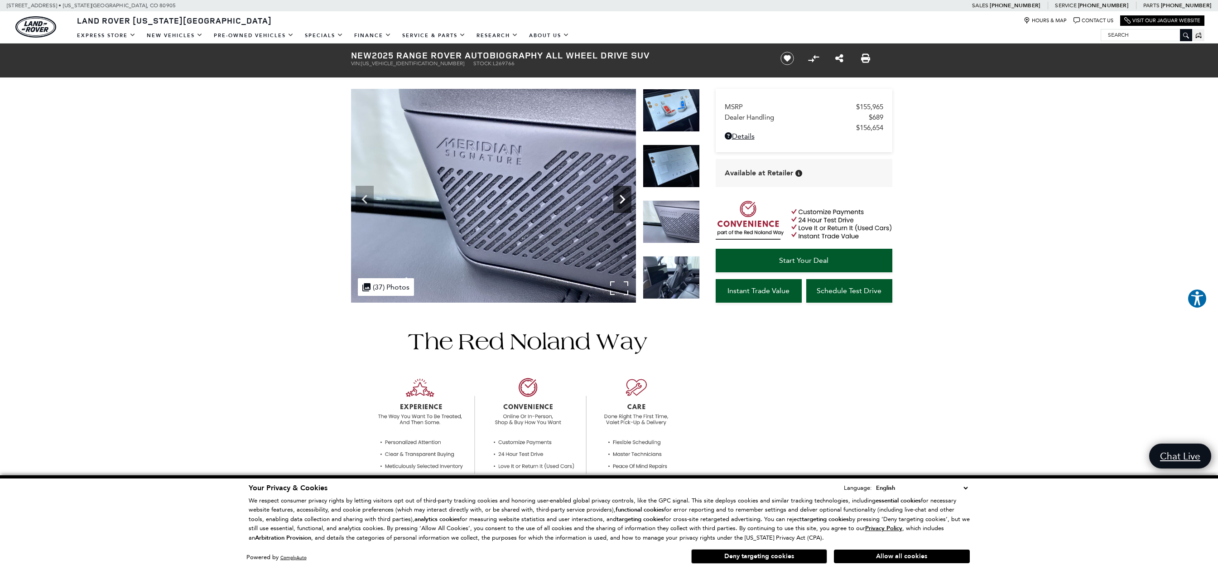
click at [624, 202] on icon "Next" at bounding box center [622, 199] width 18 height 18
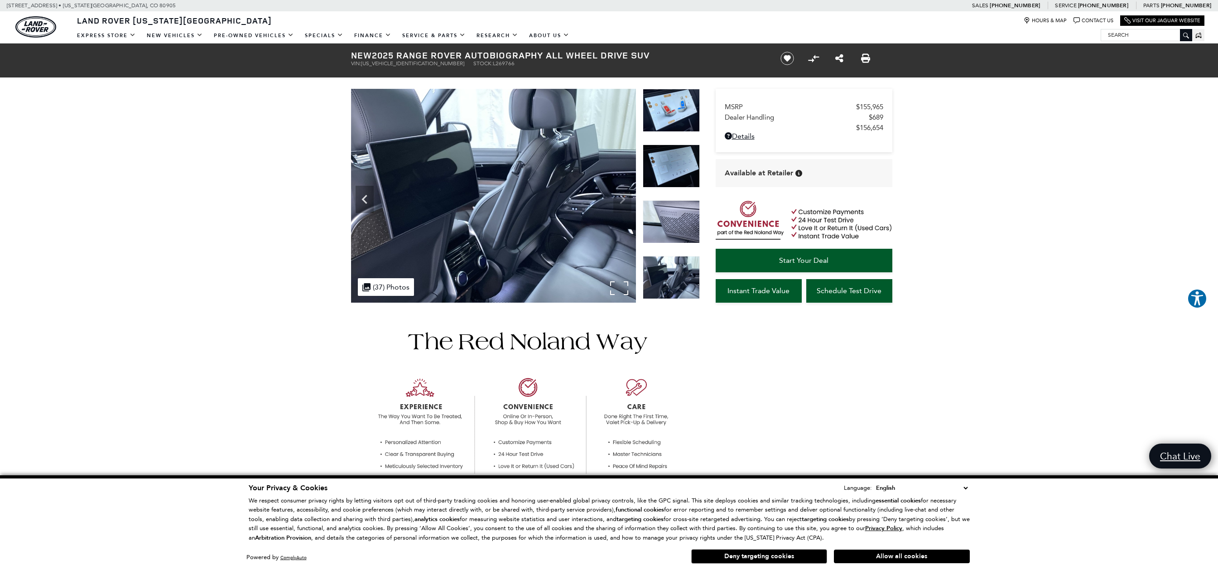
click at [624, 202] on img at bounding box center [493, 196] width 285 height 214
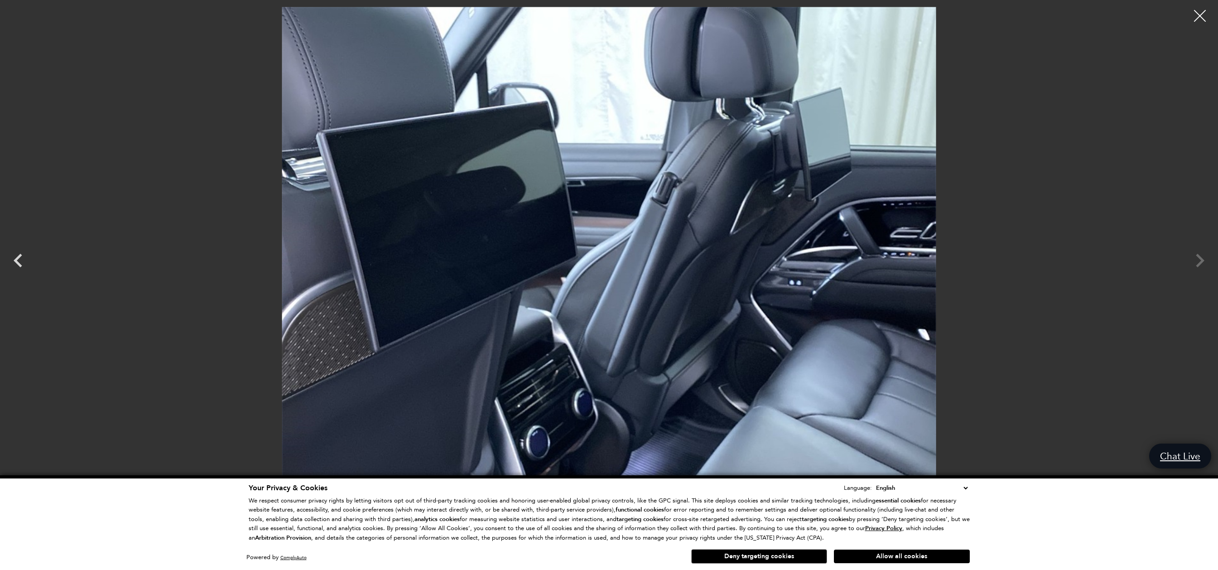
click at [1192, 19] on div at bounding box center [1200, 16] width 24 height 24
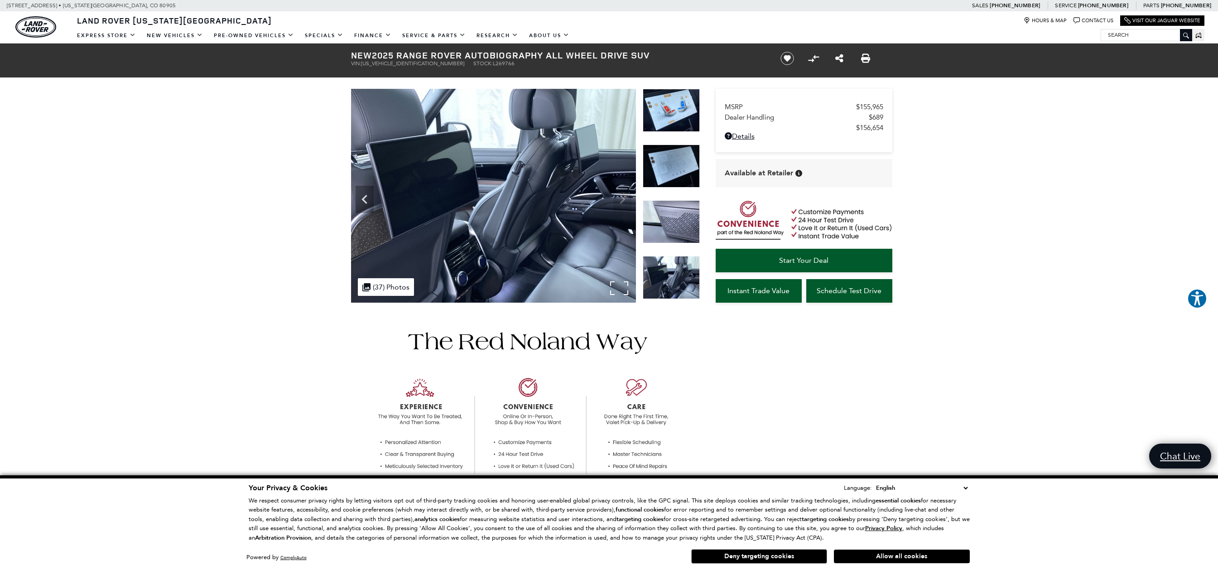
click at [538, 181] on img at bounding box center [493, 196] width 285 height 214
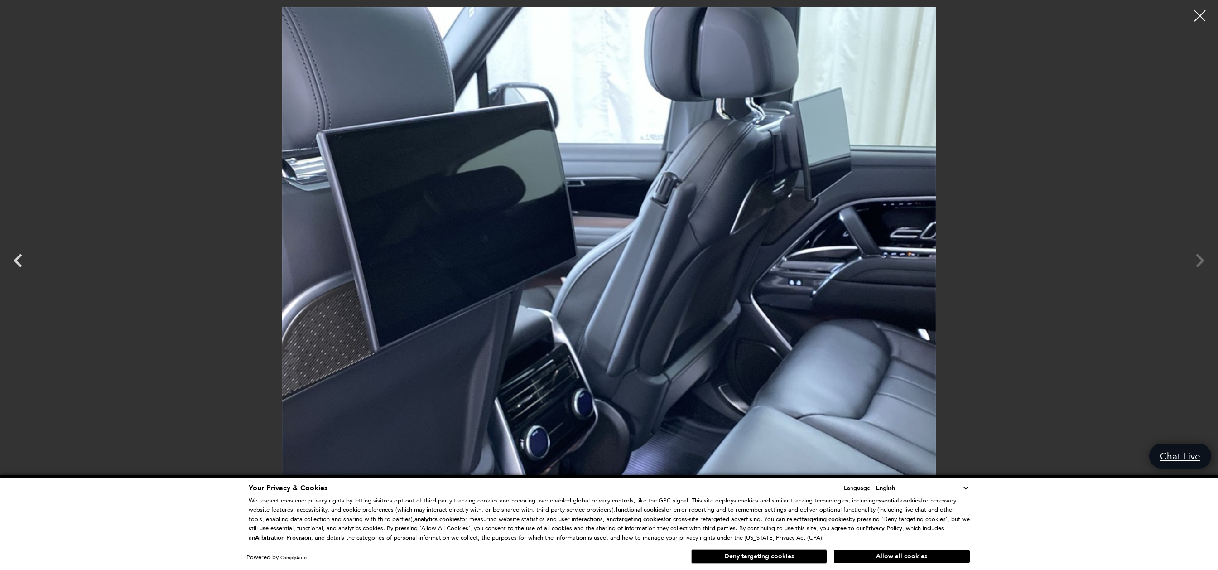
click at [1199, 261] on div at bounding box center [609, 252] width 1218 height 490
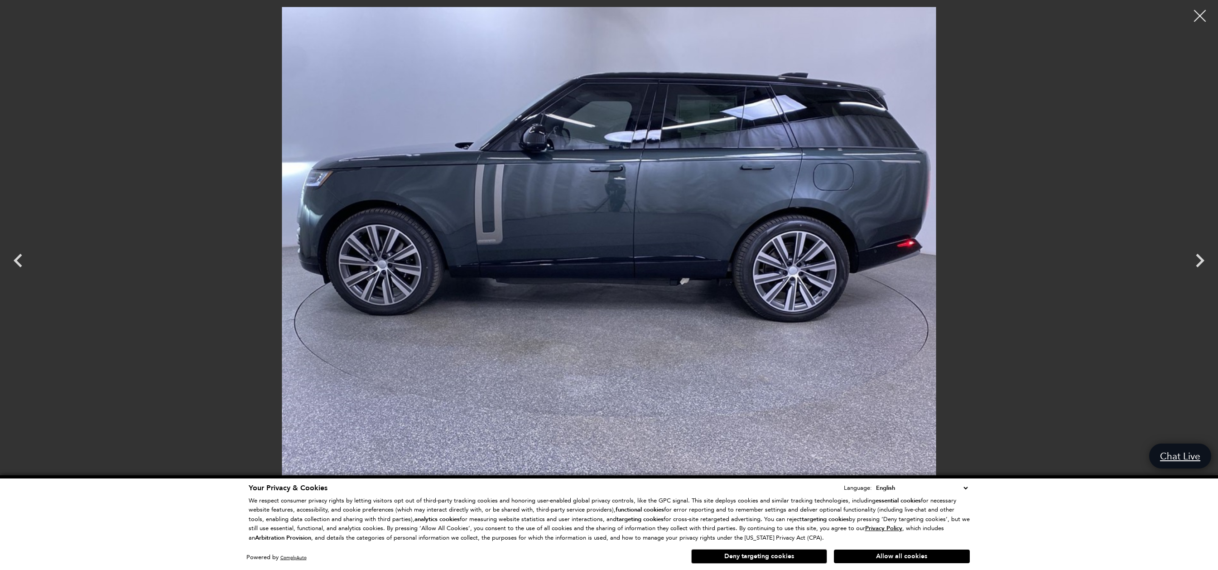
click at [1201, 18] on div at bounding box center [1200, 16] width 24 height 24
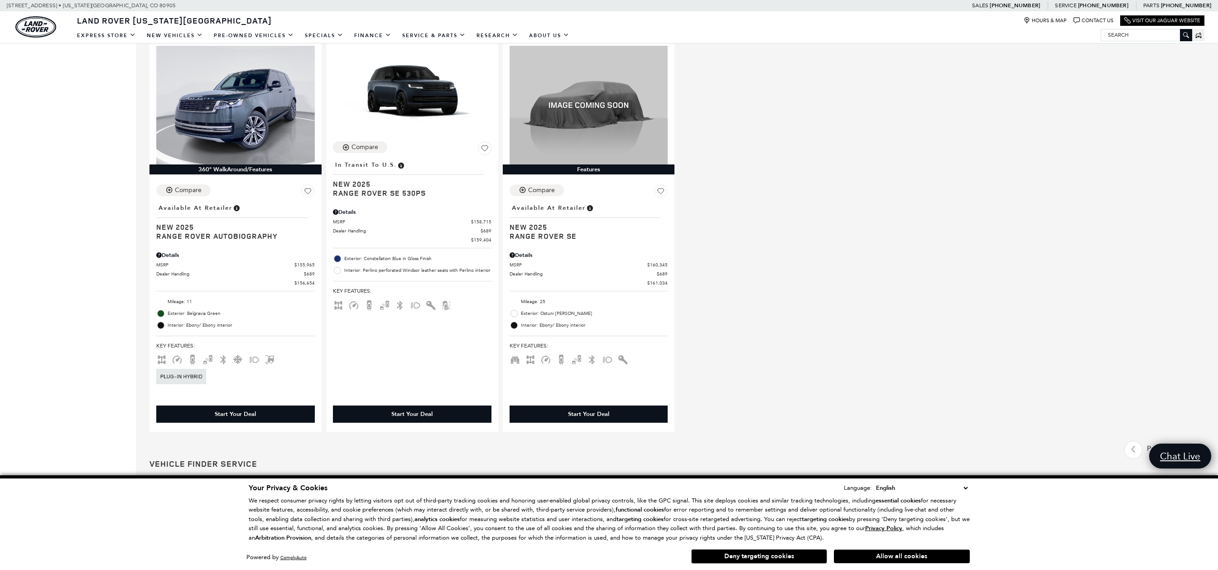
scroll to position [1090, 0]
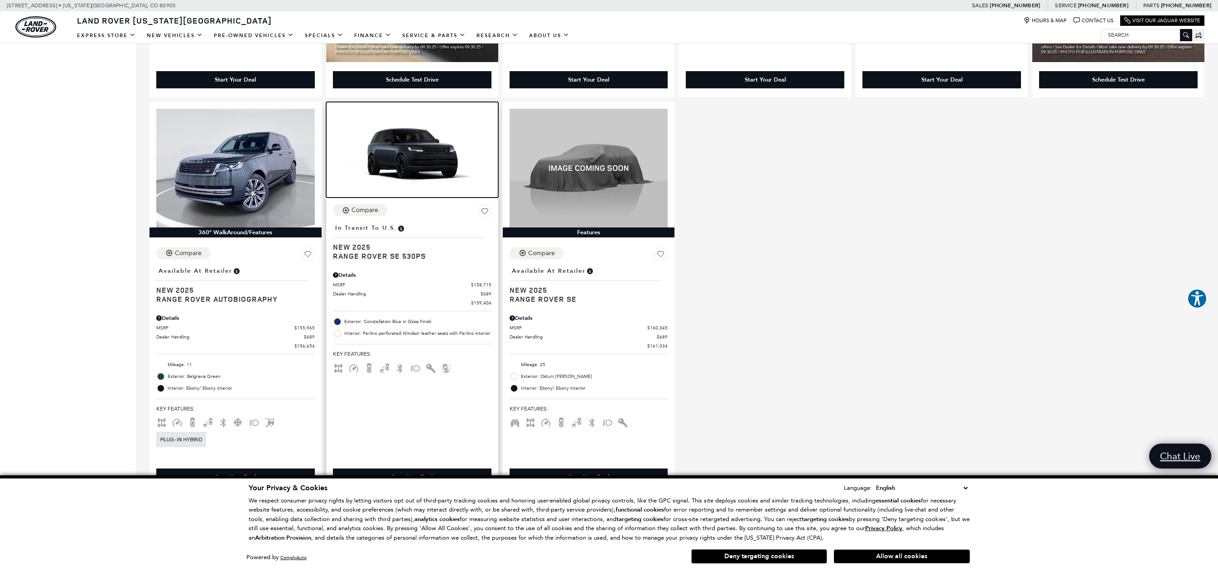
click at [448, 159] on img at bounding box center [412, 153] width 158 height 89
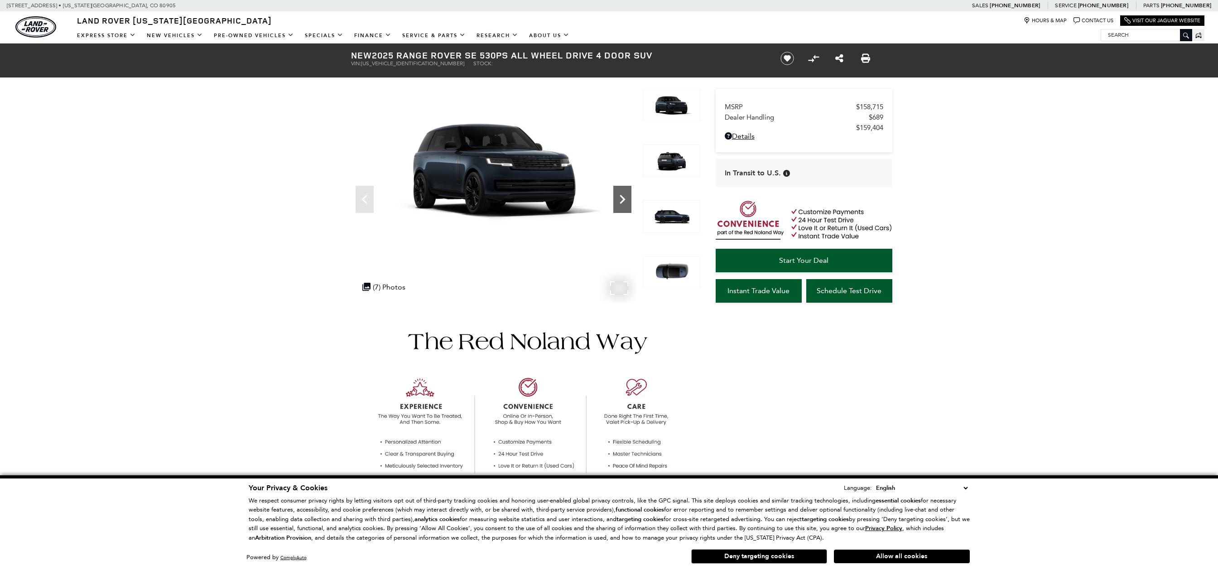
click at [623, 201] on icon "Next" at bounding box center [621, 199] width 5 height 9
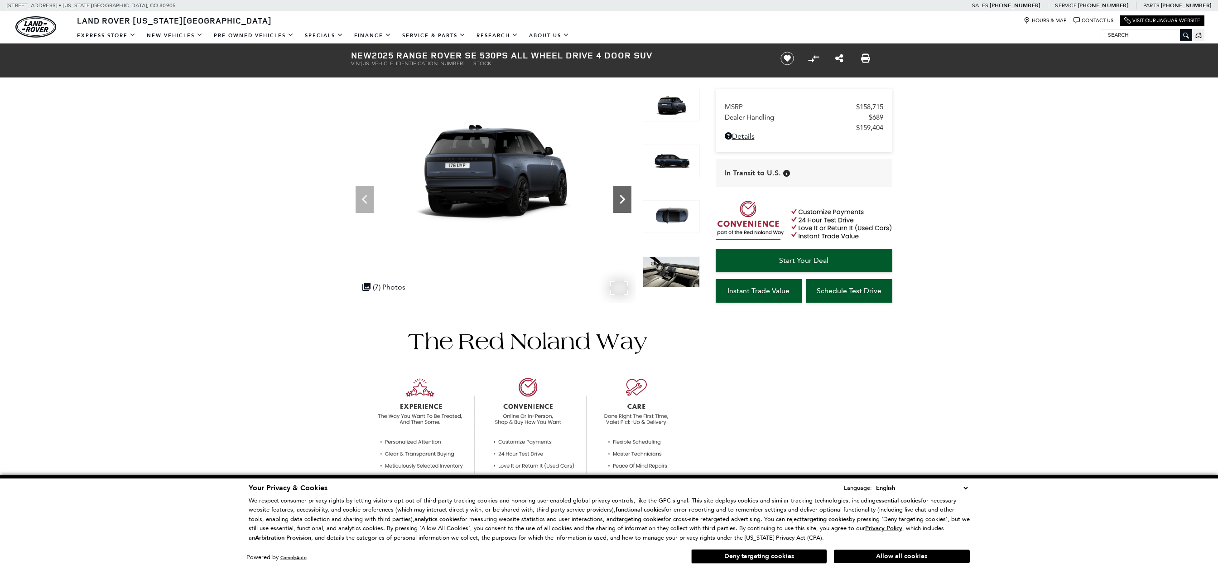
click at [623, 201] on icon "Next" at bounding box center [621, 199] width 5 height 9
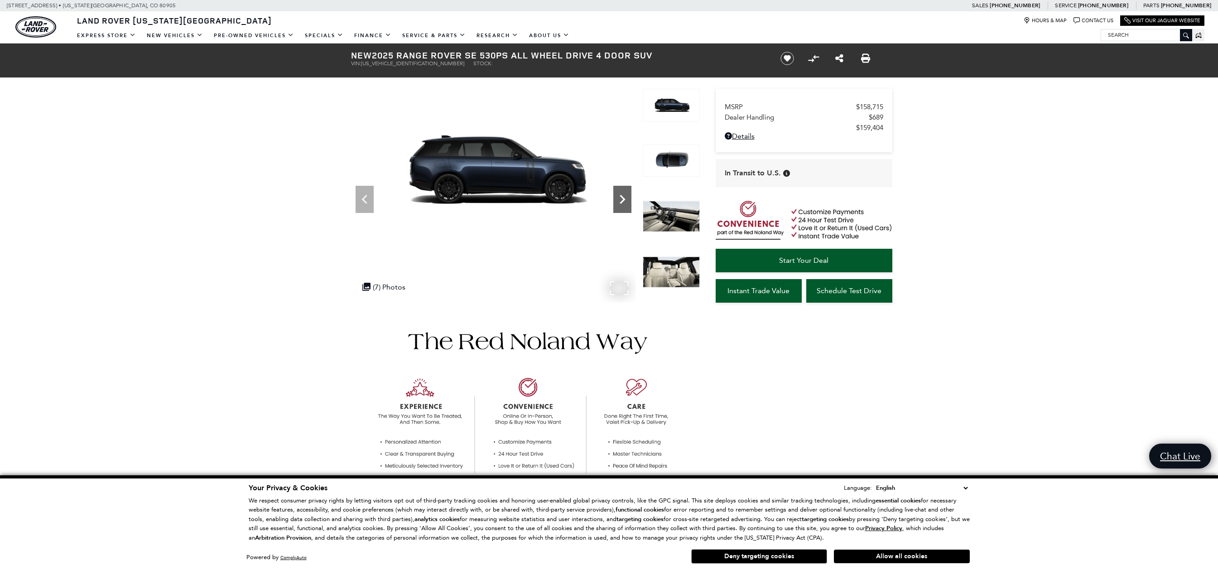
click at [623, 201] on icon "Next" at bounding box center [621, 199] width 5 height 9
